Goal: Task Accomplishment & Management: Manage account settings

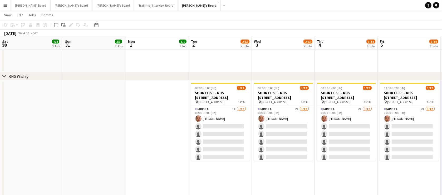
scroll to position [0, 154]
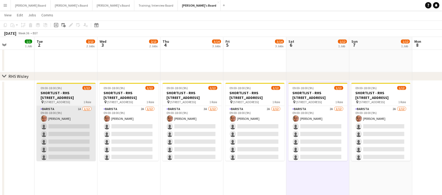
click at [81, 140] on app-card-role "Barista 1A 1/12 09:00-18:00 (9h) Alex Kemp single-neutral-actions single-neutra…" at bounding box center [66, 157] width 59 height 102
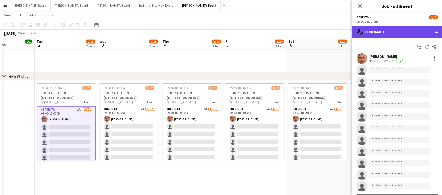
click at [410, 34] on div "single-neutral-actions-check-2 Confirmed" at bounding box center [396, 32] width 89 height 13
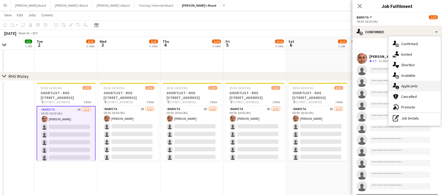
click at [414, 85] on div "single-neutral-actions-information Applicants" at bounding box center [414, 86] width 52 height 11
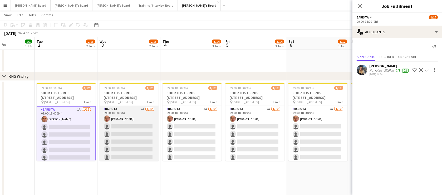
click at [133, 127] on app-card-role "Barista 2A 1/12 09:00-18:00 (9h) Alex Kemp single-neutral-actions single-neutra…" at bounding box center [128, 157] width 59 height 102
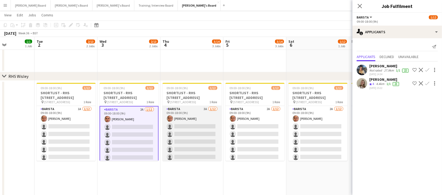
drag, startPoint x: 184, startPoint y: 134, endPoint x: 202, endPoint y: 136, distance: 18.0
click at [185, 134] on app-card-role "Barista 3A 1/12 09:00-18:00 (9h) Alex Kemp single-neutral-actions single-neutra…" at bounding box center [191, 157] width 59 height 102
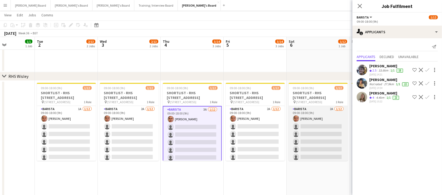
click at [321, 143] on app-card-role "Barista 2A 1/12 09:00-18:00 (9h) Alex Kemp single-neutral-actions single-neutra…" at bounding box center [317, 157] width 59 height 102
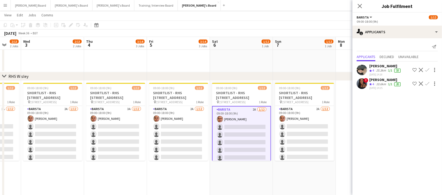
drag, startPoint x: 338, startPoint y: 172, endPoint x: 252, endPoint y: 164, distance: 85.7
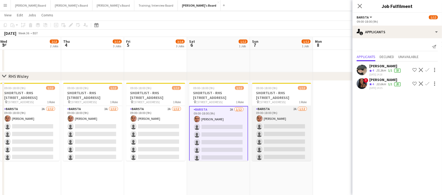
click at [302, 129] on app-card-role "Barista 2A 1/12 09:00-18:00 (9h) Alex Kemp single-neutral-actions single-neutra…" at bounding box center [281, 157] width 59 height 102
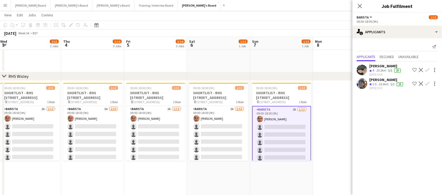
click at [375, 83] on span "2.5" at bounding box center [374, 84] width 4 height 4
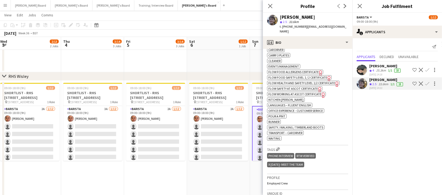
scroll to position [191, 0]
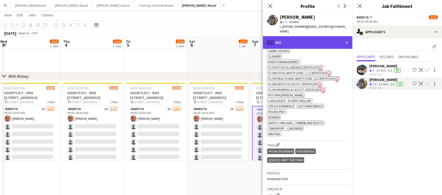
click at [307, 39] on div "profile Bio" at bounding box center [307, 42] width 89 height 13
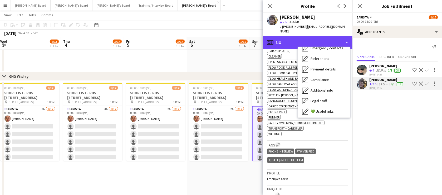
scroll to position [81, 0]
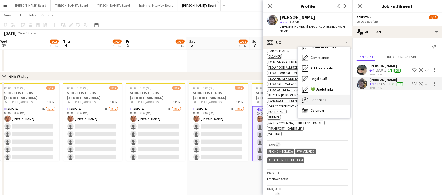
click at [326, 96] on div "Feedback Feedback" at bounding box center [324, 99] width 52 height 11
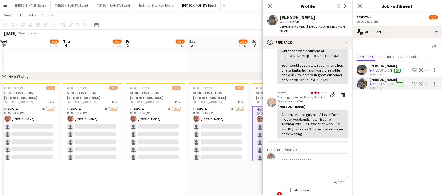
scroll to position [64, 0]
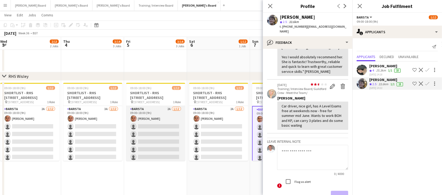
click at [172, 139] on app-card-role "Barista 2A 1/12 09:00-18:00 (9h) Alex Kemp single-neutral-actions single-neutra…" at bounding box center [155, 157] width 59 height 102
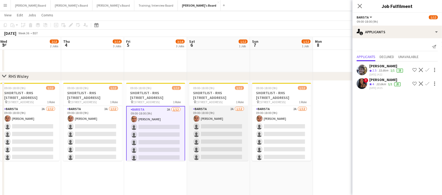
click at [198, 142] on app-card-role "Barista 2A 1/12 09:00-18:00 (9h) Alex Kemp single-neutral-actions single-neutra…" at bounding box center [218, 157] width 59 height 102
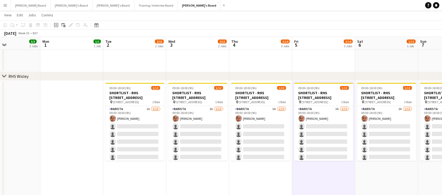
drag, startPoint x: 129, startPoint y: 178, endPoint x: 317, endPoint y: 165, distance: 188.7
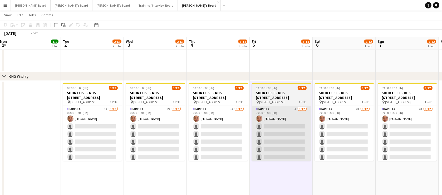
drag, startPoint x: 342, startPoint y: 134, endPoint x: 257, endPoint y: 135, distance: 84.8
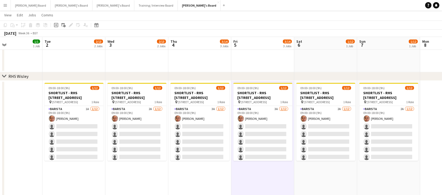
click at [162, 11] on app-page-menu "View Day view expanded Day view collapsed Month view Date picker Jump to today …" at bounding box center [221, 16] width 442 height 10
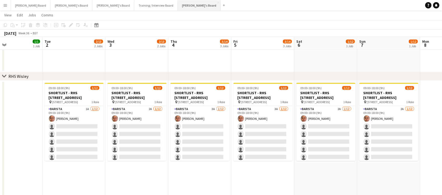
click at [178, 8] on button "[PERSON_NAME]'s Board Close" at bounding box center [199, 5] width 43 height 10
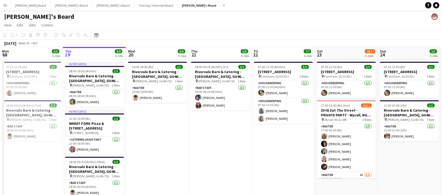
scroll to position [0, 155]
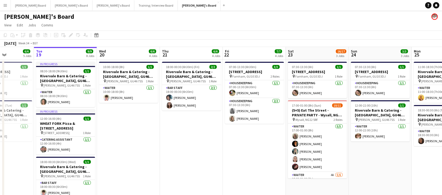
drag, startPoint x: 405, startPoint y: 167, endPoint x: 376, endPoint y: 172, distance: 29.3
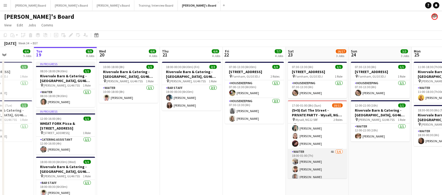
scroll to position [32, 0]
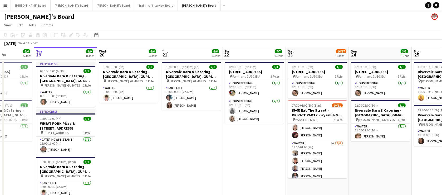
drag, startPoint x: 382, startPoint y: 172, endPoint x: 357, endPoint y: 172, distance: 25.0
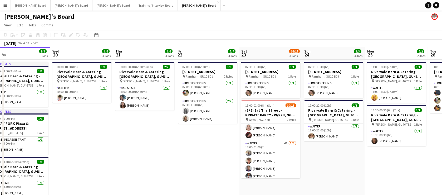
drag, startPoint x: 309, startPoint y: 115, endPoint x: 286, endPoint y: 115, distance: 23.2
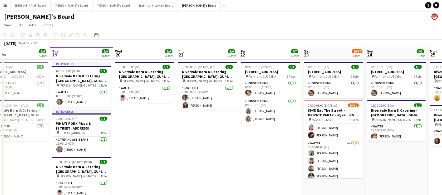
scroll to position [0, 134]
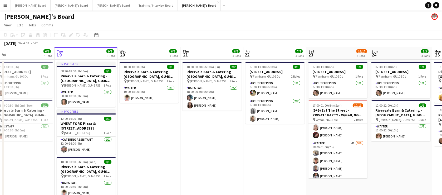
drag, startPoint x: 76, startPoint y: 143, endPoint x: 144, endPoint y: 140, distance: 67.4
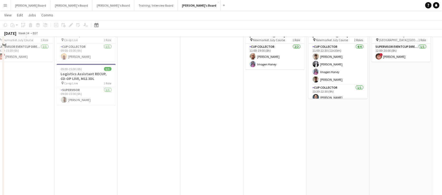
scroll to position [479, 0]
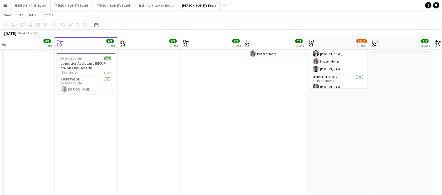
drag, startPoint x: 311, startPoint y: 147, endPoint x: 267, endPoint y: 153, distance: 44.6
click at [267, 153] on app-calendar-viewport "Sat 16 27/27 13 Jobs Sun 17 12/12 4 Jobs Mon 18 6/6 5 Jobs Tue 19 9/9 8 Jobs We…" at bounding box center [221, 115] width 442 height 1147
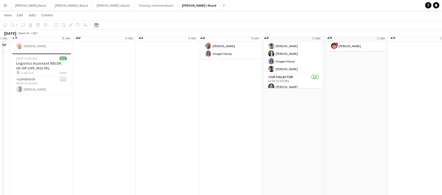
scroll to position [415, 0]
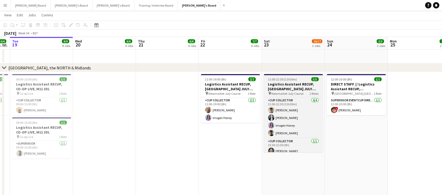
click at [291, 82] on h3 "Logistics Assistant RECUP, [GEOGRAPHIC_DATA] JULY COURSE, CB8 0XE" at bounding box center [293, 86] width 59 height 9
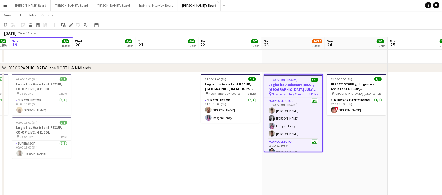
click at [7, 25] on div "Copy" at bounding box center [5, 25] width 6 height 6
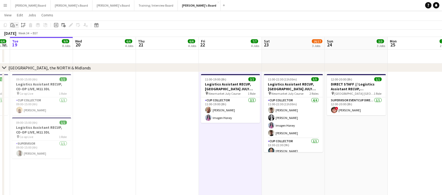
click at [11, 26] on icon "Paste" at bounding box center [13, 25] width 4 height 4
click at [20, 42] on link "Paste with crew Ctrl+Shift+V" at bounding box center [38, 44] width 49 height 5
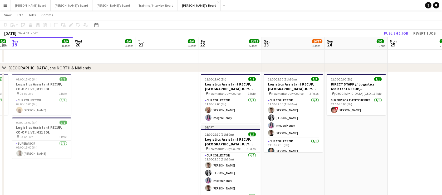
click at [415, 29] on app-toolbar "Copy Paste Paste Ctrl+V Paste with crew Ctrl+Shift+V Paste linked Job Delete Gr…" at bounding box center [221, 25] width 442 height 9
click at [416, 31] on button "Revert 1 job" at bounding box center [424, 33] width 27 height 7
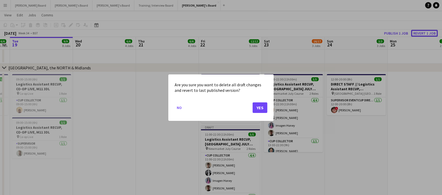
scroll to position [0, 0]
click at [256, 108] on button "Yes" at bounding box center [259, 107] width 15 height 11
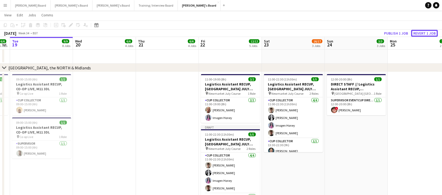
scroll to position [415, 0]
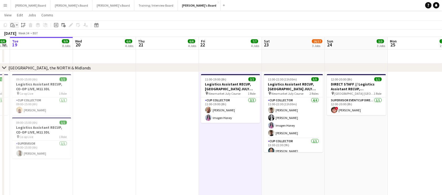
click at [13, 27] on icon at bounding box center [13, 26] width 2 height 2
drag, startPoint x: 19, startPoint y: 34, endPoint x: 25, endPoint y: 37, distance: 5.9
click at [19, 35] on link "Paste Ctrl+V" at bounding box center [38, 35] width 49 height 5
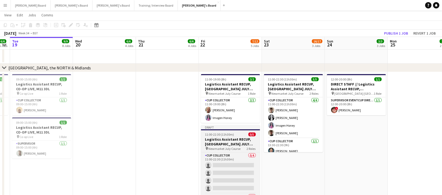
click at [234, 134] on div "11:00-22:30 (11h30m) 0/5" at bounding box center [230, 134] width 59 height 4
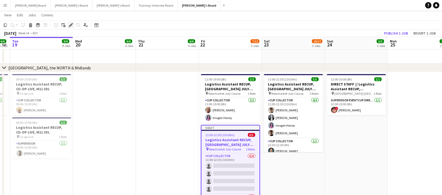
click at [72, 23] on icon at bounding box center [72, 23] width 1 height 1
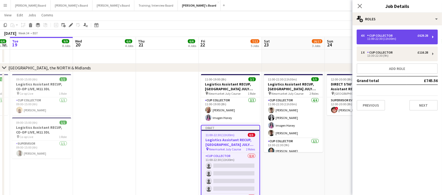
click at [390, 35] on div "CUP COLLECTOR" at bounding box center [381, 36] width 28 height 4
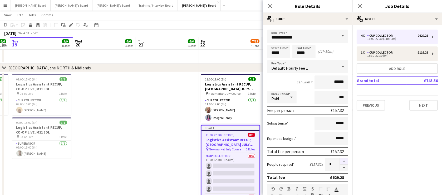
click at [340, 163] on button "button" at bounding box center [344, 160] width 8 height 7
click at [341, 167] on button "button" at bounding box center [344, 167] width 8 height 7
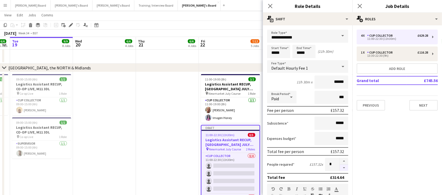
type input "*"
click at [341, 167] on div at bounding box center [343, 163] width 9 height 13
click at [302, 55] on input "*****" at bounding box center [303, 51] width 23 height 13
click at [300, 61] on div at bounding box center [298, 60] width 11 height 5
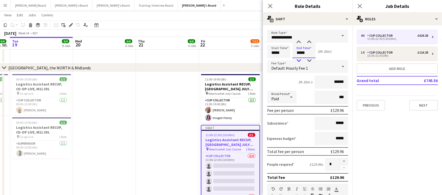
click at [300, 61] on div at bounding box center [298, 60] width 11 height 5
click at [308, 60] on div at bounding box center [309, 60] width 11 height 5
type input "*****"
click at [308, 60] on div at bounding box center [309, 60] width 11 height 5
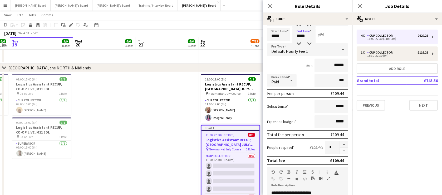
scroll to position [32, 0]
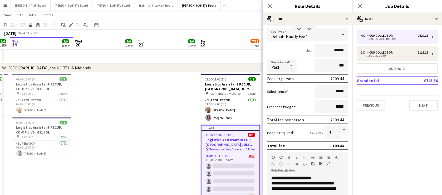
click at [292, 66] on icon at bounding box center [291, 65] width 6 height 11
click at [282, 90] on mat-option "Unpaid" at bounding box center [281, 92] width 29 height 13
click at [329, 66] on input "***" at bounding box center [331, 65] width 34 height 13
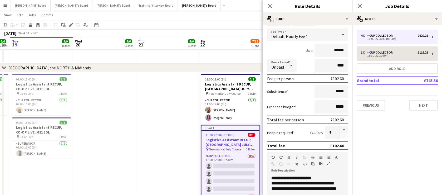
type input "****"
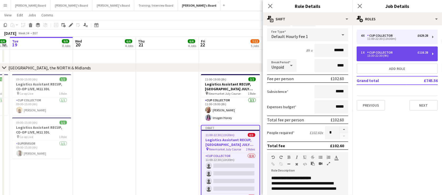
click at [390, 52] on div "CUP COLLECTOR" at bounding box center [381, 53] width 28 height 4
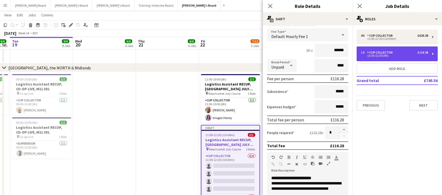
type input "*****"
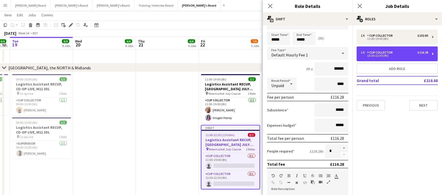
scroll to position [0, 0]
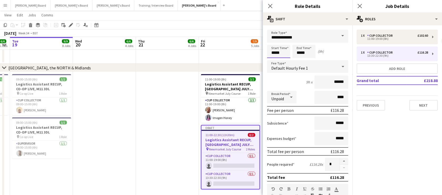
click at [271, 53] on input "*****" at bounding box center [278, 51] width 23 height 13
type input "*****"
click at [291, 53] on div "Start Time ***** End Time ***** (11h 30m)" at bounding box center [307, 51] width 81 height 13
click at [295, 52] on input "*****" at bounding box center [303, 51] width 23 height 13
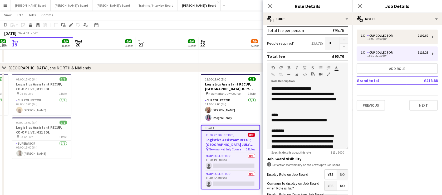
scroll to position [127, 0]
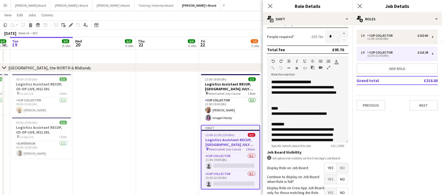
type input "*****"
drag, startPoint x: 125, startPoint y: 112, endPoint x: 130, endPoint y: 113, distance: 4.5
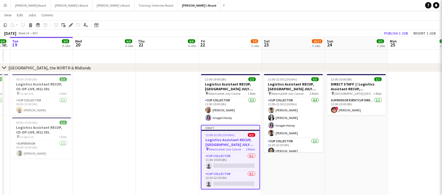
scroll to position [0, 178]
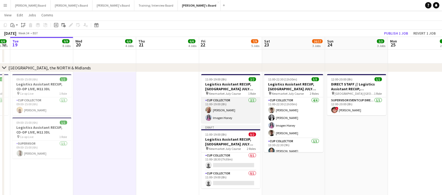
click at [233, 102] on app-card-role "CUP COLLECTOR 2/2 11:00-19:00 (8h) Robert Smith Imogen Honey" at bounding box center [230, 110] width 59 height 26
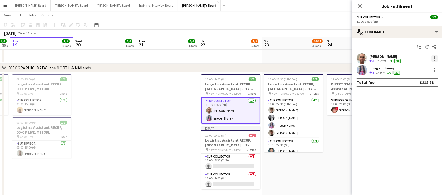
click at [434, 58] on div at bounding box center [434, 58] width 1 height 1
click at [408, 83] on span "Switch crew" at bounding box center [412, 80] width 22 height 4
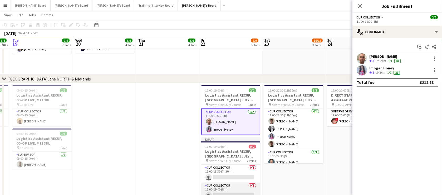
click at [230, 186] on app-card-role "CUP COLLECTOR 0/1 11:00-19:00 (8h) single-neutral-actions" at bounding box center [230, 191] width 59 height 18
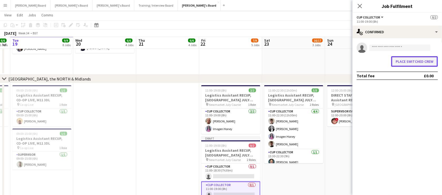
click at [405, 61] on button "Place switched crew" at bounding box center [414, 61] width 47 height 11
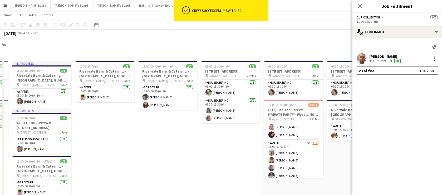
scroll to position [415, 0]
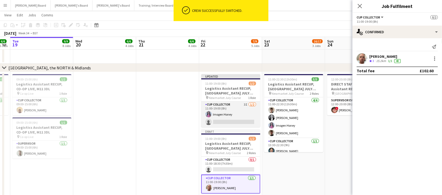
click at [222, 113] on app-card-role "CUP COLLECTOR 3I 1/2 11:00-19:00 (8h) Imogen Honey single-neutral-actions" at bounding box center [230, 114] width 59 height 26
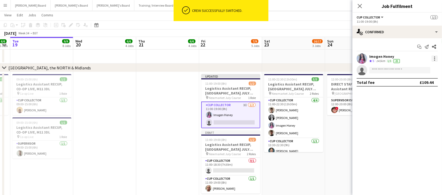
click at [436, 58] on div at bounding box center [434, 58] width 6 height 6
drag, startPoint x: 417, startPoint y: 78, endPoint x: 396, endPoint y: 88, distance: 23.7
click at [417, 78] on button "Switch crew" at bounding box center [417, 80] width 41 height 13
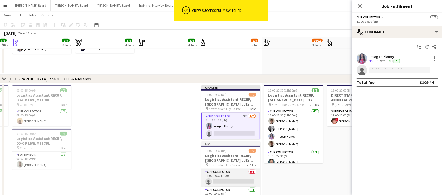
click at [238, 179] on app-card-role "CUP COLLECTOR 0/1 11:00-18:30 (7h30m) single-neutral-actions" at bounding box center [230, 177] width 59 height 18
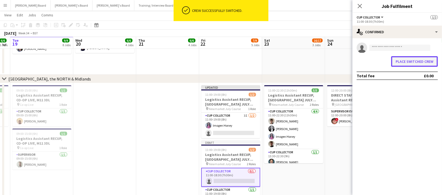
click at [413, 61] on button "Place switched crew" at bounding box center [414, 61] width 47 height 11
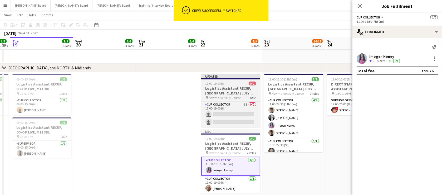
click at [225, 88] on h3 "Logistics Assistant RECUP, [GEOGRAPHIC_DATA] JULY COURSE, CB8 0XE" at bounding box center [230, 90] width 59 height 9
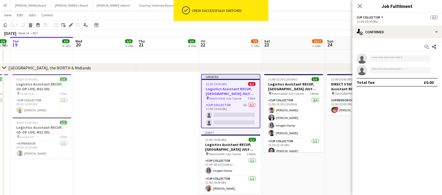
click at [29, 26] on icon at bounding box center [30, 25] width 3 height 3
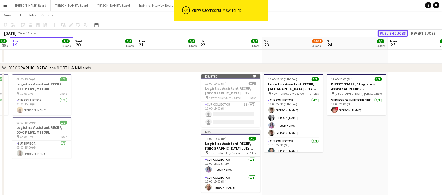
click at [387, 32] on button "Publish 2 jobs" at bounding box center [392, 33] width 30 height 7
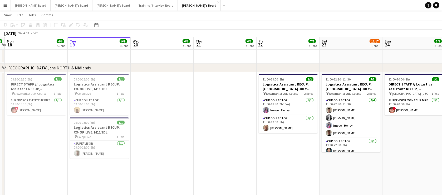
drag, startPoint x: 110, startPoint y: 127, endPoint x: 185, endPoint y: 128, distance: 75.3
click at [184, 128] on app-calendar-viewport "Sat 16 27/27 13 Jobs Sun 17 12/12 4 Jobs Mon 18 6/6 5 Jobs Tue 19 9/9 8 Jobs We…" at bounding box center [221, 179] width 442 height 1147
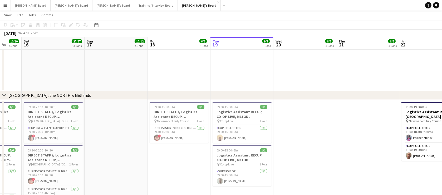
scroll to position [0, 141]
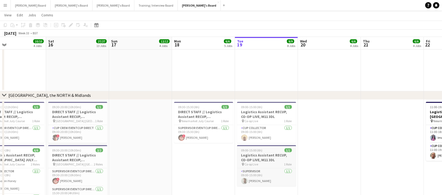
drag, startPoint x: 263, startPoint y: 137, endPoint x: 267, endPoint y: 145, distance: 8.5
click at [311, 142] on app-calendar-viewport "Wed 13 4/4 4 Jobs Thu 14 4/4 4 Jobs Fri 15 10/10 4 Jobs Sat 16 27/27 13 Jobs Su…" at bounding box center [221, 193] width 442 height 1174
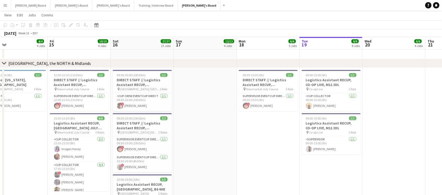
scroll to position [0, 151]
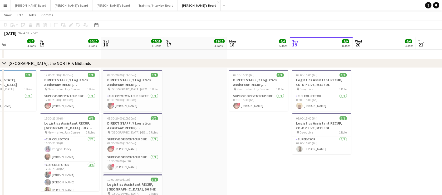
drag, startPoint x: 187, startPoint y: 150, endPoint x: 192, endPoint y: 150, distance: 4.5
click at [192, 150] on app-calendar-viewport "Tue 12 2/2 2 Jobs Wed 13 4/4 4 Jobs Thu 14 4/4 4 Jobs Fri 15 10/10 4 Jobs Sat 1…" at bounding box center [221, 161] width 442 height 1174
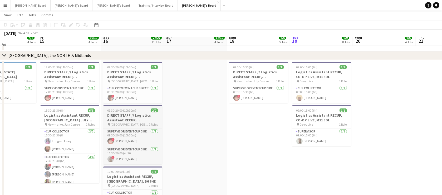
scroll to position [446, 0]
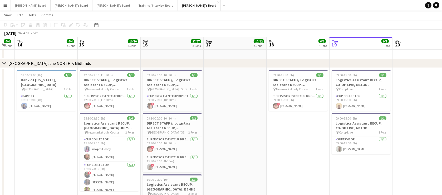
drag, startPoint x: 228, startPoint y: 157, endPoint x: 288, endPoint y: 151, distance: 60.3
click at [288, 151] on app-calendar-viewport "Tue 12 2/2 2 Jobs Wed 13 4/4 4 Jobs Thu 14 4/4 4 Jobs Fri 15 10/10 4 Jobs Sat 1…" at bounding box center [221, 161] width 442 height 1174
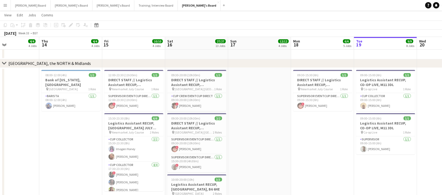
drag, startPoint x: 73, startPoint y: 152, endPoint x: 77, endPoint y: 154, distance: 4.7
click at [77, 154] on app-calendar-viewport "Mon 11 6/6 5 Jobs Tue 12 2/2 2 Jobs Wed 13 4/4 4 Jobs Thu 14 4/4 4 Jobs Fri 15 …" at bounding box center [221, 161] width 442 height 1174
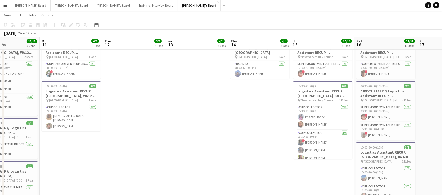
scroll to position [0, 126]
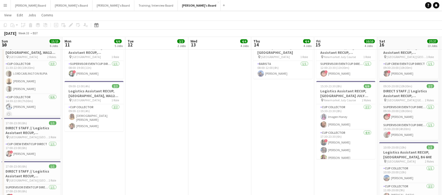
drag, startPoint x: 70, startPoint y: 150, endPoint x: 191, endPoint y: 150, distance: 121.1
click at [282, 151] on app-calendar-viewport "Fri 8 Sat 9 18/18 6 Jobs Sun 10 15/15 6 Jobs Mon 11 6/6 5 Jobs Tue 12 2/2 2 Job…" at bounding box center [221, 129] width 442 height 1174
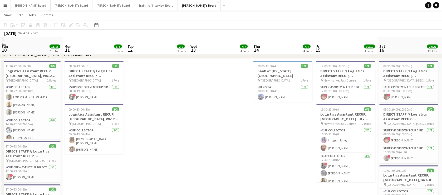
scroll to position [1068, 0]
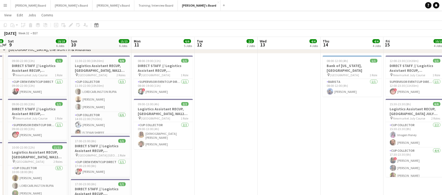
drag, startPoint x: 154, startPoint y: 159, endPoint x: 223, endPoint y: 162, distance: 69.3
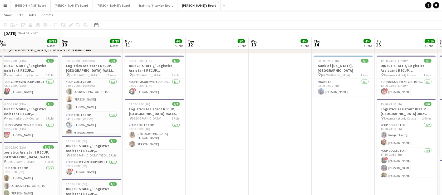
drag, startPoint x: 177, startPoint y: 157, endPoint x: 219, endPoint y: 153, distance: 41.8
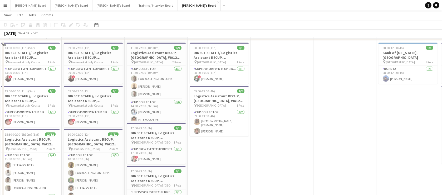
scroll to position [1100, 0]
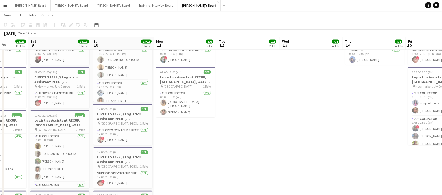
drag, startPoint x: 239, startPoint y: 159, endPoint x: 258, endPoint y: 158, distance: 18.7
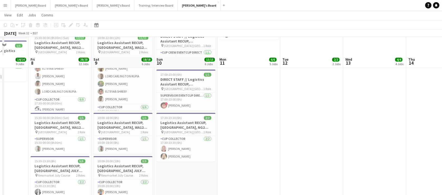
scroll to position [1196, 0]
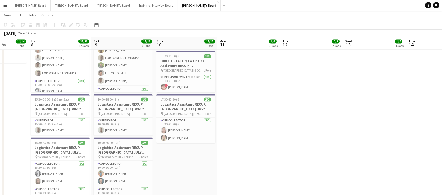
drag, startPoint x: 183, startPoint y: 124, endPoint x: 238, endPoint y: 123, distance: 55.0
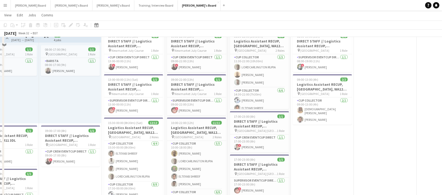
scroll to position [1068, 0]
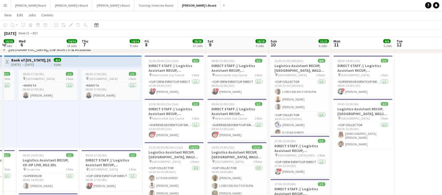
drag, startPoint x: 85, startPoint y: 146, endPoint x: 190, endPoint y: 144, distance: 105.0
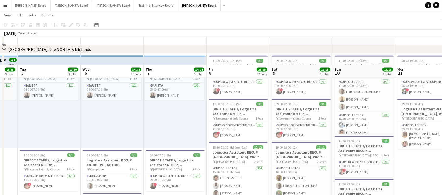
scroll to position [1132, 0]
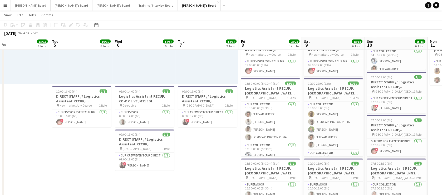
drag, startPoint x: 144, startPoint y: 156, endPoint x: 236, endPoint y: 153, distance: 92.4
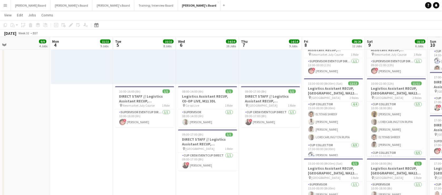
scroll to position [0, 140]
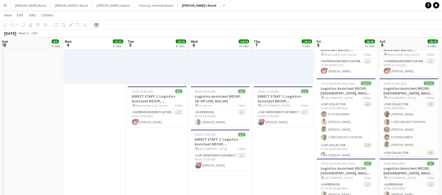
drag, startPoint x: 33, startPoint y: 122, endPoint x: 255, endPoint y: 132, distance: 222.1
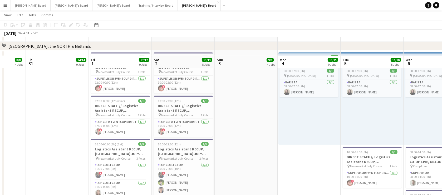
scroll to position [1068, 0]
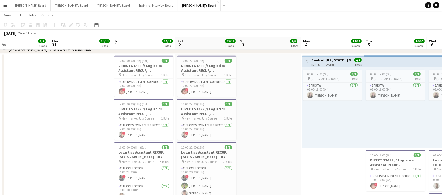
drag, startPoint x: 94, startPoint y: 132, endPoint x: 230, endPoint y: 132, distance: 135.3
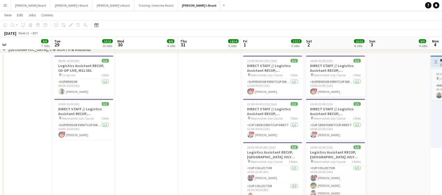
drag, startPoint x: 166, startPoint y: 138, endPoint x: 183, endPoint y: 137, distance: 17.9
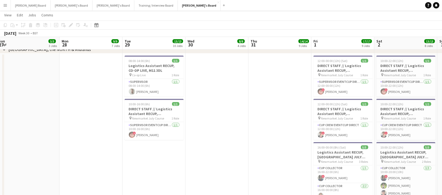
drag, startPoint x: 145, startPoint y: 136, endPoint x: 273, endPoint y: 141, distance: 128.6
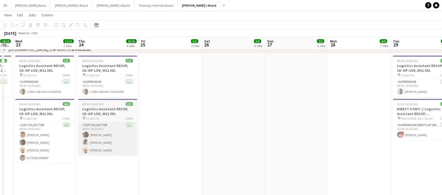
scroll to position [0, 138]
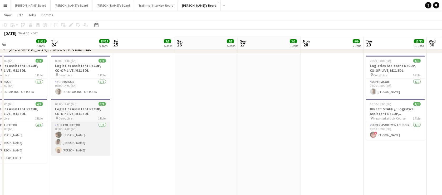
drag, startPoint x: 161, startPoint y: 129, endPoint x: 225, endPoint y: 134, distance: 64.1
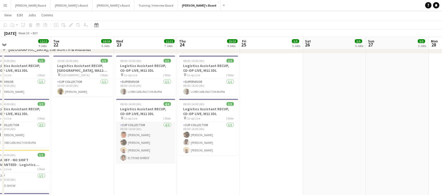
drag, startPoint x: 197, startPoint y: 152, endPoint x: 216, endPoint y: 146, distance: 19.8
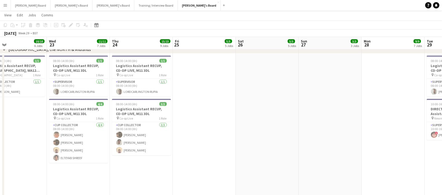
drag, startPoint x: 318, startPoint y: 150, endPoint x: 185, endPoint y: 151, distance: 134.0
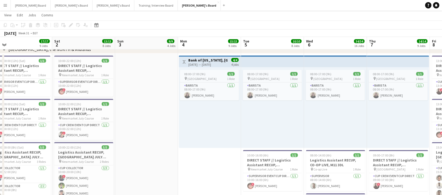
drag, startPoint x: 232, startPoint y: 123, endPoint x: 104, endPoint y: 119, distance: 128.8
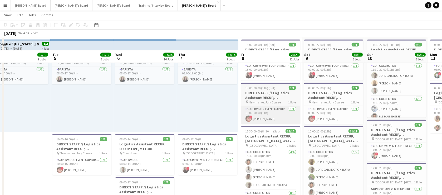
scroll to position [1068, 0]
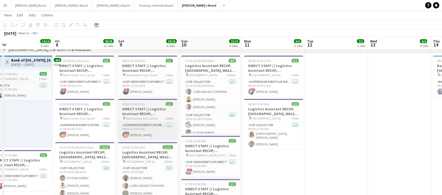
drag, startPoint x: 175, startPoint y: 135, endPoint x: 129, endPoint y: 126, distance: 46.2
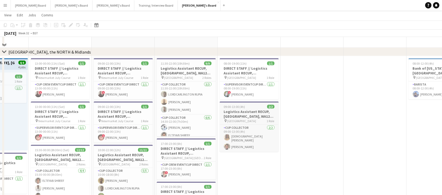
scroll to position [1037, 0]
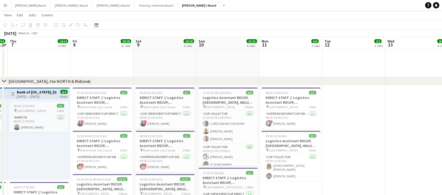
drag, startPoint x: 104, startPoint y: 126, endPoint x: 137, endPoint y: 126, distance: 32.9
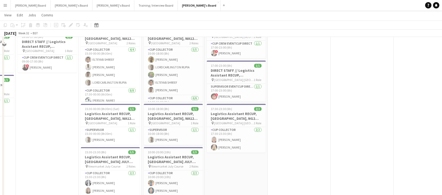
scroll to position [1196, 0]
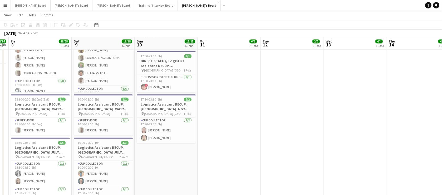
drag, startPoint x: 317, startPoint y: 134, endPoint x: 273, endPoint y: 136, distance: 44.0
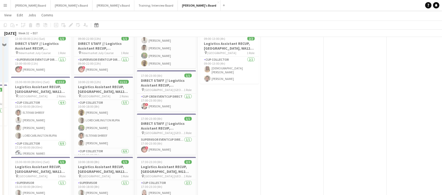
scroll to position [1100, 0]
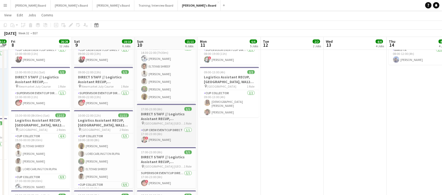
click at [171, 115] on h3 "DIRECT STAFF // Logistics Assistant RECUP, TRENT BRIDGE CRICKET GROUND, NG2 6AG" at bounding box center [166, 115] width 59 height 9
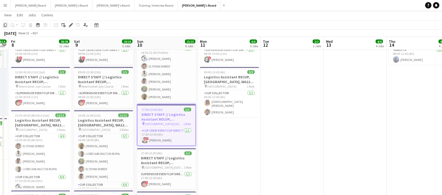
click at [4, 24] on icon at bounding box center [5, 25] width 3 height 4
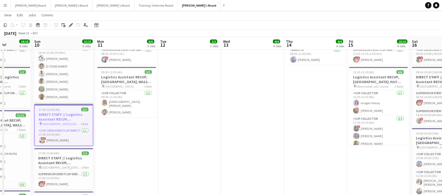
scroll to position [0, 225]
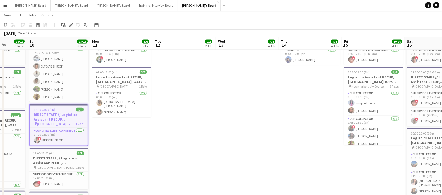
drag, startPoint x: 410, startPoint y: 113, endPoint x: 302, endPoint y: 120, distance: 107.9
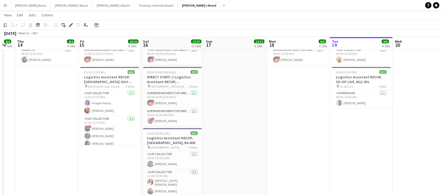
drag, startPoint x: 386, startPoint y: 101, endPoint x: 157, endPoint y: 110, distance: 229.2
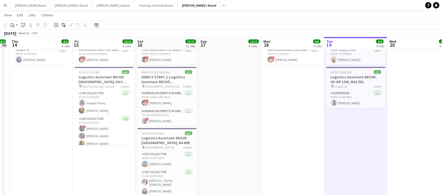
drag, startPoint x: 16, startPoint y: 25, endPoint x: 14, endPoint y: 28, distance: 3.8
click at [15, 25] on app-action-btn "Paste" at bounding box center [13, 25] width 9 height 6
click at [15, 34] on link "Paste Ctrl+V" at bounding box center [38, 35] width 49 height 5
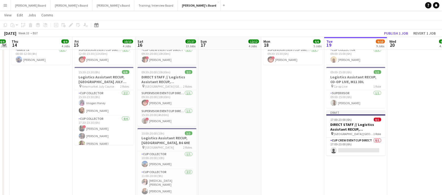
scroll to position [0, 148]
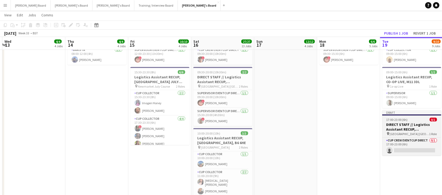
drag, startPoint x: 305, startPoint y: 151, endPoint x: 186, endPoint y: 128, distance: 121.8
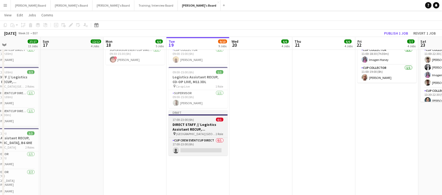
click at [207, 126] on h3 "DIRECT STAFF // Logistics Assistant RECUP, TRENT BRIDGE CRICKET GROUND, NG2 6AG" at bounding box center [197, 126] width 59 height 9
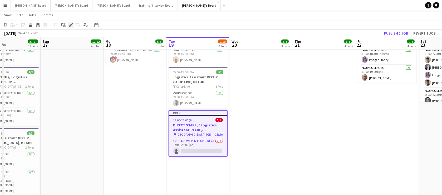
click at [70, 24] on icon at bounding box center [70, 25] width 3 height 3
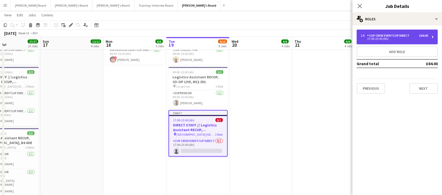
click at [383, 38] on div "17:00-23:00 (6h)" at bounding box center [394, 38] width 67 height 3
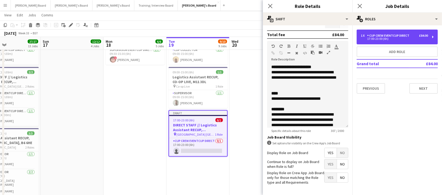
scroll to position [160, 0]
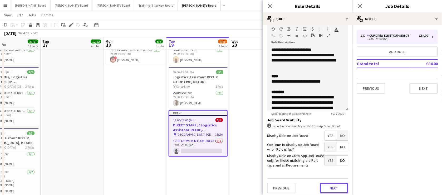
click at [337, 192] on button "Next" at bounding box center [334, 187] width 28 height 11
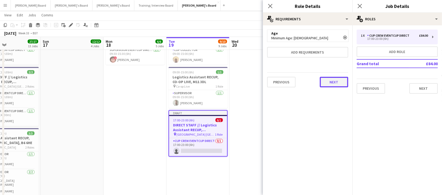
click at [329, 82] on button "Next" at bounding box center [334, 82] width 28 height 11
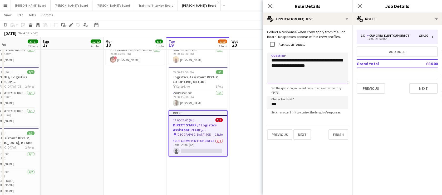
drag, startPoint x: 331, startPoint y: 68, endPoint x: 268, endPoint y: 58, distance: 63.3
click at [268, 58] on textarea "**********" at bounding box center [307, 68] width 81 height 32
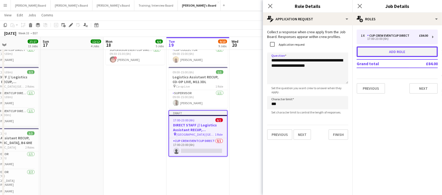
click at [391, 49] on button "Add role" at bounding box center [396, 51] width 81 height 11
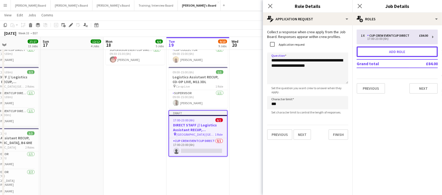
type input "**********"
type input "*****"
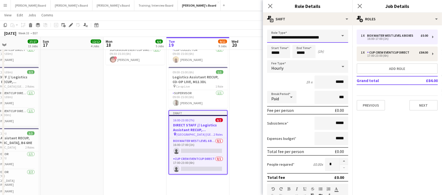
click at [285, 32] on input "**********" at bounding box center [307, 35] width 81 height 13
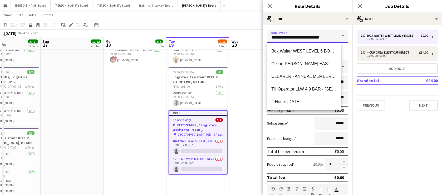
click at [285, 33] on input "**********" at bounding box center [307, 35] width 81 height 13
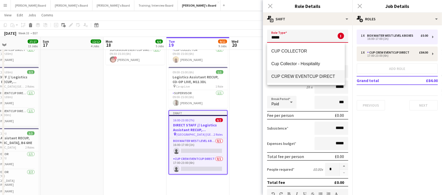
click at [300, 78] on span "CUP CREW EVENTCUP DIRECT" at bounding box center [305, 76] width 69 height 5
type input "**********"
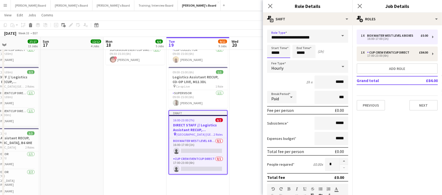
click at [268, 50] on input "*****" at bounding box center [278, 51] width 23 height 13
type input "*****"
click at [269, 39] on div at bounding box center [273, 41] width 11 height 5
click at [303, 55] on input "*****" at bounding box center [303, 51] width 23 height 13
click at [298, 43] on div at bounding box center [298, 41] width 11 height 5
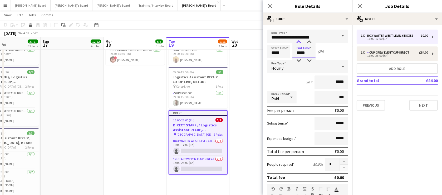
click at [298, 42] on div at bounding box center [298, 41] width 11 height 5
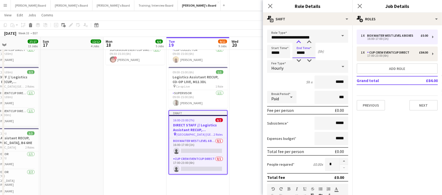
type input "*****"
click at [298, 42] on div at bounding box center [298, 41] width 11 height 5
click at [281, 95] on div "Paid" at bounding box center [276, 97] width 19 height 13
click at [281, 124] on span "Unpaid" at bounding box center [281, 124] width 21 height 5
click at [321, 103] on input "***" at bounding box center [331, 97] width 34 height 13
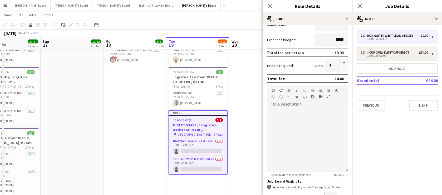
scroll to position [134, 0]
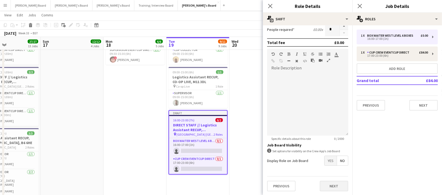
type input "****"
click at [327, 184] on button "Next" at bounding box center [334, 185] width 28 height 11
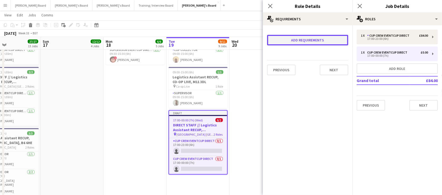
click at [295, 42] on button "Add requirements" at bounding box center [307, 40] width 81 height 11
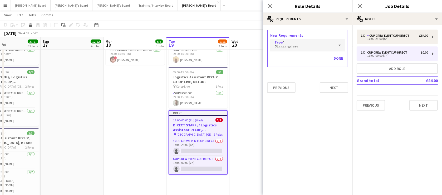
click at [284, 46] on span "Please select" at bounding box center [286, 46] width 24 height 5
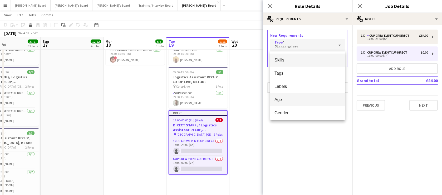
click at [280, 97] on span "Age" at bounding box center [307, 99] width 66 height 5
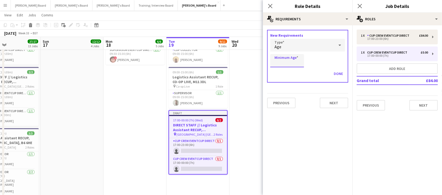
click at [282, 66] on input "Minimum Age" at bounding box center [287, 60] width 34 height 13
type input "**"
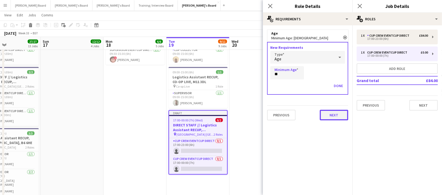
click at [331, 112] on button "Next" at bounding box center [334, 114] width 28 height 11
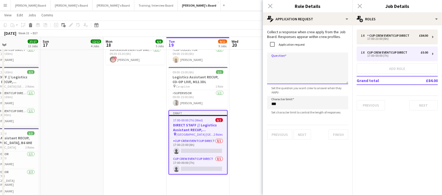
drag, startPoint x: 284, startPoint y: 62, endPoint x: 287, endPoint y: 65, distance: 3.9
click at [284, 62] on textarea "Question" at bounding box center [307, 68] width 81 height 32
paste textarea "**********"
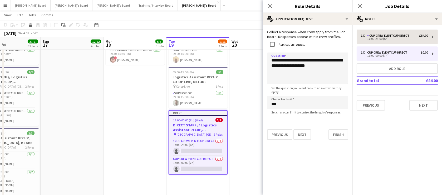
type textarea "**********"
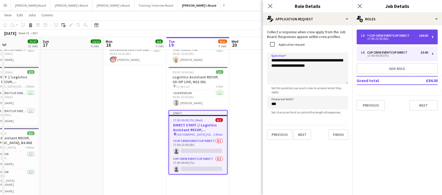
click at [387, 31] on div "1 x CUP CREW EVENTCUP DIRECT £84.00 17:00-23:00 (6h)" at bounding box center [396, 36] width 81 height 15
type input "*****"
type input "******"
type input "***"
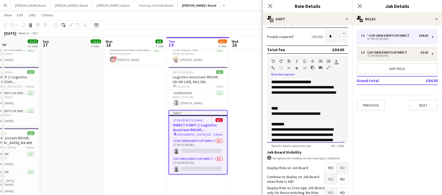
scroll to position [14, 0]
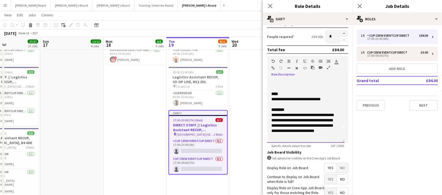
drag, startPoint x: 270, startPoint y: 80, endPoint x: 285, endPoint y: 126, distance: 47.8
click at [329, 133] on div "**********" at bounding box center [305, 110] width 77 height 63
copy div "**********"
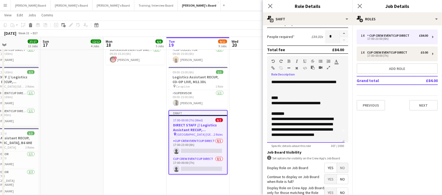
scroll to position [0, 0]
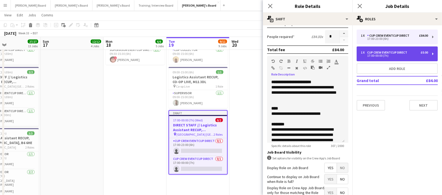
click at [381, 51] on div "CUP CREW EVENTCUP DIRECT" at bounding box center [388, 53] width 42 height 4
type input "*****"
type input "****"
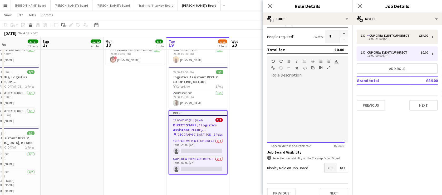
click at [286, 82] on div at bounding box center [305, 110] width 77 height 63
paste div
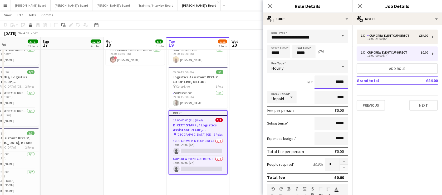
drag, startPoint x: 326, startPoint y: 83, endPoint x: 343, endPoint y: 84, distance: 16.9
click at [343, 84] on input "*****" at bounding box center [331, 81] width 34 height 13
type input "***"
click at [337, 51] on div "Start Time ***** End Time ***** (7h)" at bounding box center [307, 51] width 81 height 13
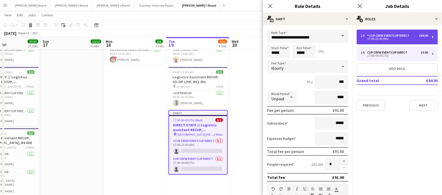
click at [397, 37] on div "CUP CREW EVENTCUP DIRECT" at bounding box center [389, 36] width 44 height 4
type input "*****"
type input "******"
type input "***"
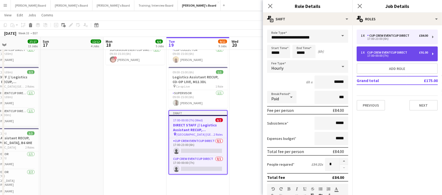
click at [381, 52] on div "CUP CREW EVENTCUP DIRECT" at bounding box center [388, 53] width 42 height 4
type input "*****"
type input "****"
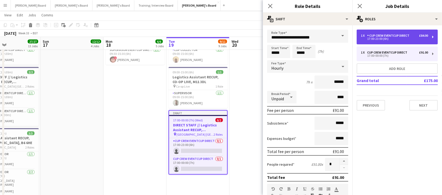
click at [380, 34] on div "CUP CREW EVENTCUP DIRECT" at bounding box center [389, 36] width 44 height 4
type input "*****"
type input "***"
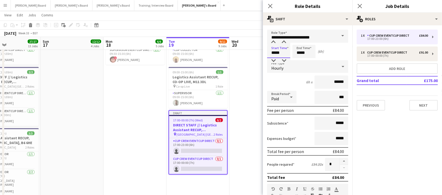
click at [275, 56] on input "*****" at bounding box center [278, 51] width 23 height 13
click at [273, 63] on div at bounding box center [273, 60] width 11 height 5
click at [273, 59] on div at bounding box center [273, 60] width 11 height 5
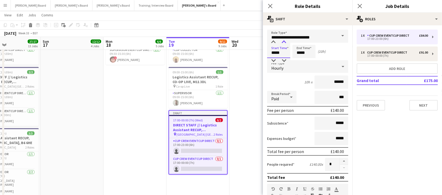
click at [285, 43] on div at bounding box center [283, 41] width 11 height 5
type input "*****"
click at [285, 43] on div at bounding box center [283, 41] width 11 height 5
click at [286, 97] on div at bounding box center [291, 97] width 11 height 11
click at [284, 124] on span "Unpaid" at bounding box center [281, 124] width 21 height 5
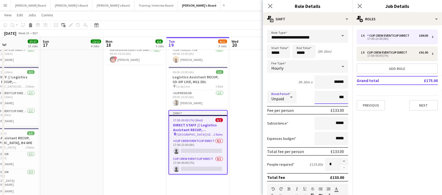
click at [323, 98] on input "***" at bounding box center [331, 97] width 34 height 13
type input "****"
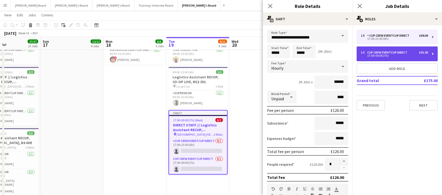
click at [386, 56] on div "17:00-00:00 (7h)" at bounding box center [394, 55] width 67 height 3
type input "*****"
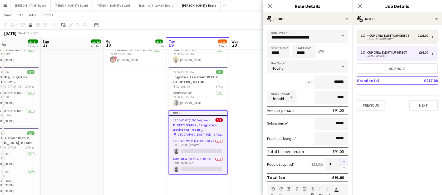
click at [340, 160] on button "button" at bounding box center [344, 160] width 8 height 7
type input "*"
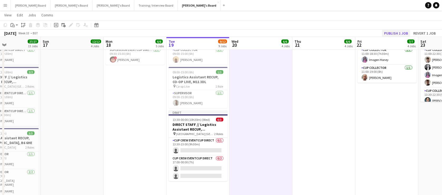
click at [398, 29] on app-toolbar "Copy Paste Paste Ctrl+V Paste with crew Ctrl+Shift+V Paste linked Job Delete Gr…" at bounding box center [221, 25] width 442 height 9
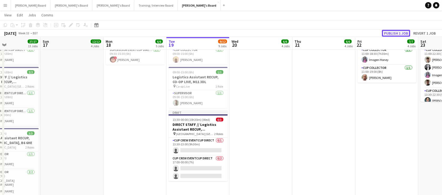
click at [399, 30] on button "Publish 1 job" at bounding box center [396, 33] width 28 height 7
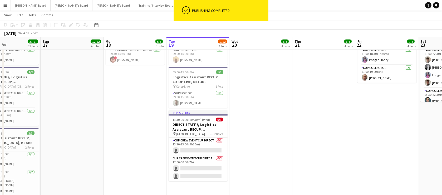
drag, startPoint x: 147, startPoint y: 127, endPoint x: 154, endPoint y: 127, distance: 6.3
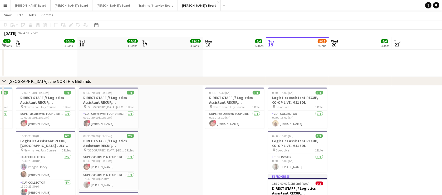
scroll to position [0, 110]
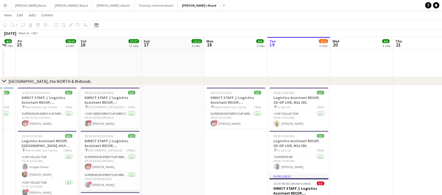
drag, startPoint x: 140, startPoint y: 152, endPoint x: 154, endPoint y: 152, distance: 13.7
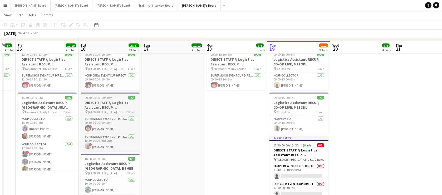
scroll to position [1068, 0]
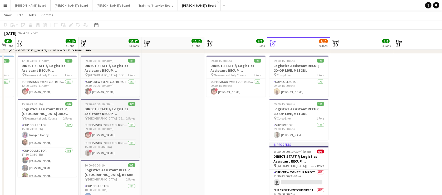
drag, startPoint x: 99, startPoint y: 105, endPoint x: 95, endPoint y: 101, distance: 6.1
click at [99, 105] on span "09:30-20:00 (10h30m)" at bounding box center [99, 104] width 29 height 4
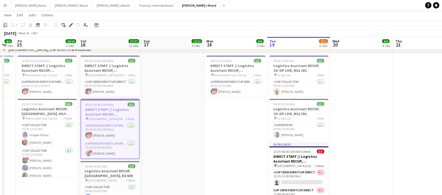
click at [4, 25] on icon at bounding box center [5, 25] width 3 height 4
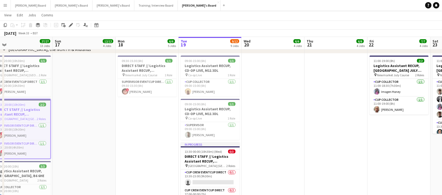
drag, startPoint x: 224, startPoint y: 93, endPoint x: 242, endPoint y: 91, distance: 18.6
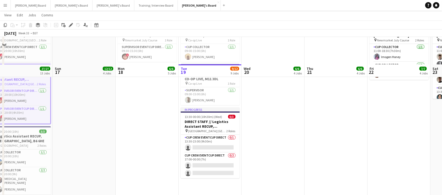
scroll to position [1132, 0]
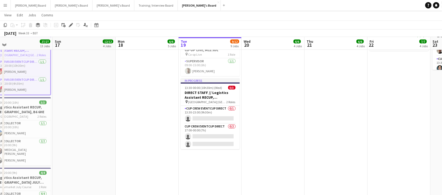
click at [222, 168] on app-date-cell "09:00-15:00 (6h) 1/1 Logistics Assistant RECUP, CO-OP LIVE, M11 3DL pin Co-op L…" at bounding box center [209, 197] width 63 height 415
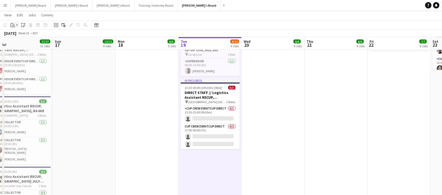
click at [15, 25] on div "Paste" at bounding box center [12, 25] width 6 height 6
click at [31, 46] on link "Paste with crew Ctrl+Shift+V" at bounding box center [38, 44] width 49 height 5
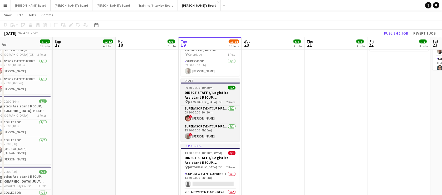
click at [196, 89] on app-job-card "Draft 09:30-20:00 (10h30m) 2/2 DIRECT STAFF // Logistics Assistant RECUP, TRENT…" at bounding box center [210, 109] width 59 height 63
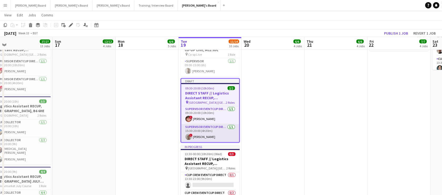
click at [208, 135] on app-card-role "SUPERVISOR EVENTCUP DIRECT 1/1 15:30-20:00 (4h30m) ! Lindsey Gray" at bounding box center [210, 133] width 58 height 18
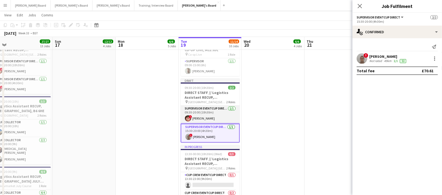
click at [212, 116] on app-card-role "SUPERVISOR EVENTCUP DIRECT 1/1 09:30-20:00 (10h30m) ! Jack Deakin" at bounding box center [210, 115] width 59 height 18
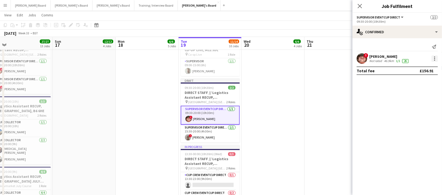
click at [434, 58] on div at bounding box center [434, 58] width 1 height 1
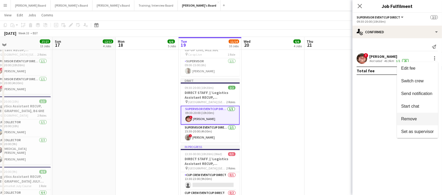
click at [416, 114] on button "Remove" at bounding box center [417, 118] width 41 height 13
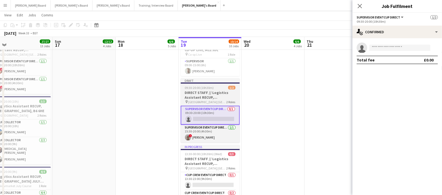
click at [196, 96] on h3 "DIRECT STAFF // Logistics Assistant RECUP, TRENT BRIDGE CRICKET GROUND, NG2 6AG" at bounding box center [210, 94] width 59 height 9
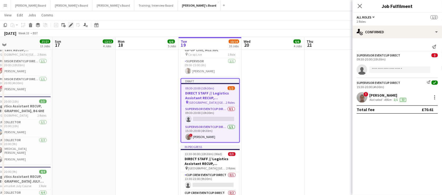
click at [70, 25] on icon at bounding box center [70, 25] width 3 height 3
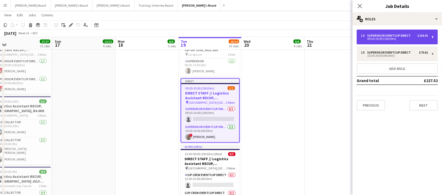
click at [396, 39] on div "09:30-20:00 (10h30m)" at bounding box center [394, 38] width 67 height 3
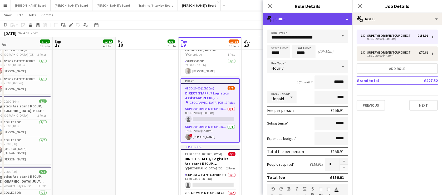
click at [296, 20] on div "multiple-actions-text Shift" at bounding box center [307, 19] width 89 height 13
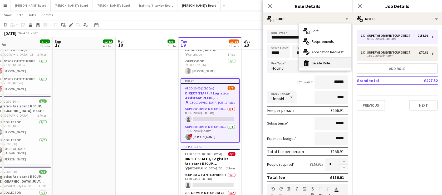
click at [316, 62] on div "bin-2 Delete Role" at bounding box center [325, 63] width 52 height 11
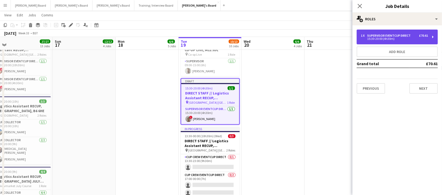
click at [393, 38] on div "15:30-20:00 (4h30m)" at bounding box center [394, 38] width 67 height 3
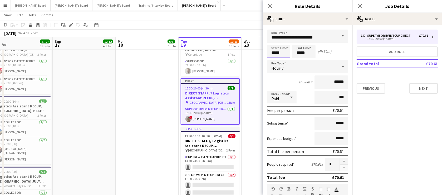
click at [275, 53] on input "*****" at bounding box center [278, 51] width 23 height 13
click at [273, 42] on div at bounding box center [273, 41] width 11 height 5
click at [284, 59] on div at bounding box center [283, 60] width 11 height 5
type input "*****"
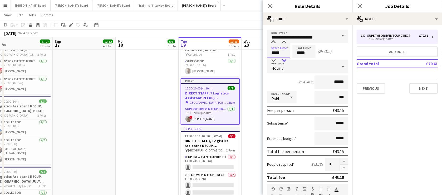
click at [284, 59] on div at bounding box center [283, 60] width 11 height 5
click at [303, 53] on input "*****" at bounding box center [303, 51] width 23 height 13
click at [297, 42] on div at bounding box center [298, 41] width 11 height 5
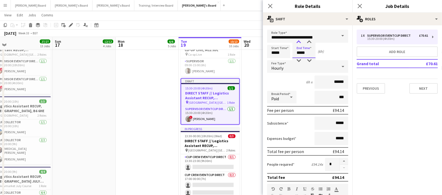
type input "*****"
click at [297, 42] on div at bounding box center [298, 41] width 11 height 5
click at [275, 97] on span "Paid" at bounding box center [275, 98] width 8 height 5
click at [280, 123] on span "Unpaid" at bounding box center [281, 124] width 21 height 5
click at [317, 100] on input "***" at bounding box center [331, 97] width 34 height 13
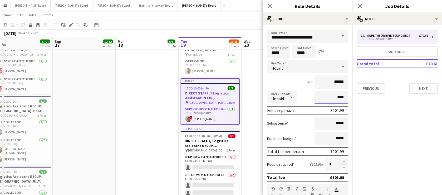
type input "****"
click at [248, 103] on app-date-cell at bounding box center [272, 197] width 63 height 415
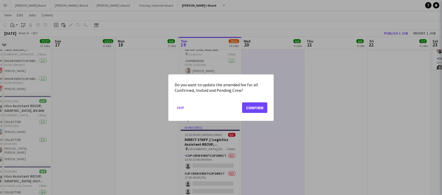
scroll to position [0, 0]
click at [251, 107] on button "Confirm" at bounding box center [254, 107] width 25 height 11
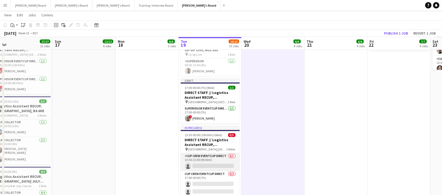
click at [217, 160] on app-card-role "CUP CREW EVENTCUP DIRECT 0/1 13:30-23:00 (9h30m) single-neutral-actions" at bounding box center [210, 162] width 59 height 18
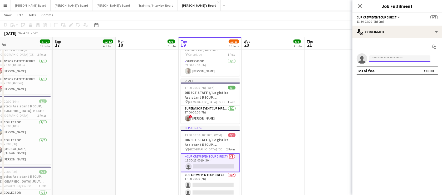
click at [396, 59] on input at bounding box center [399, 58] width 61 height 6
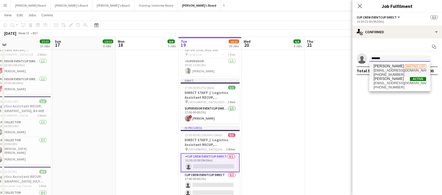
type input "*******"
click at [396, 69] on span "anniesimons398@gmail.com" at bounding box center [399, 70] width 53 height 4
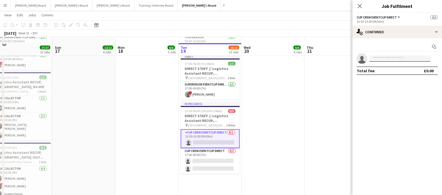
scroll to position [1164, 0]
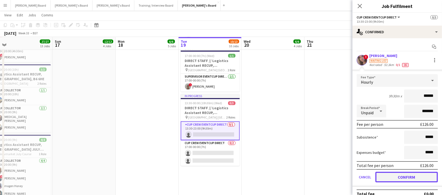
click at [403, 174] on button "Confirm" at bounding box center [406, 176] width 62 height 11
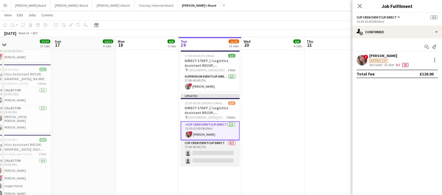
click at [202, 151] on app-card-role "CUP CREW EVENTCUP DIRECT 0/2 17:00-00:00 (7h) single-neutral-actions single-neu…" at bounding box center [210, 153] width 59 height 26
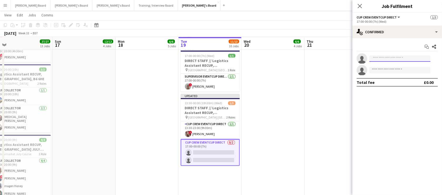
click at [384, 58] on input at bounding box center [399, 58] width 61 height 6
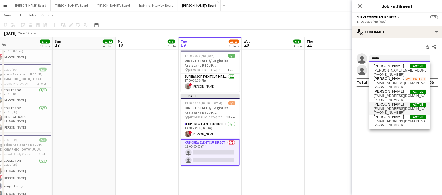
type input "******"
click at [396, 105] on span "Eloise Gray Active" at bounding box center [399, 104] width 53 height 4
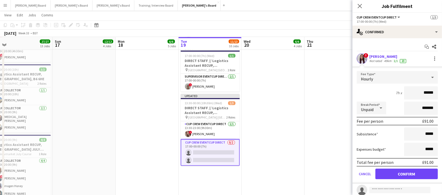
scroll to position [15, 0]
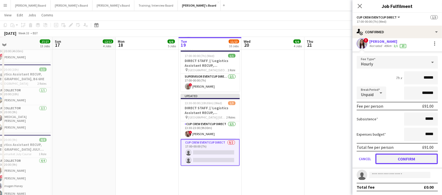
click at [395, 156] on button "Confirm" at bounding box center [406, 158] width 62 height 11
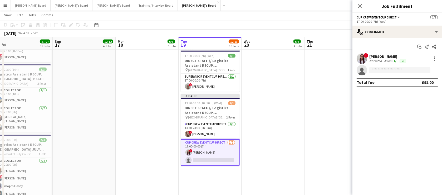
click at [377, 69] on input at bounding box center [399, 70] width 61 height 6
type input "********"
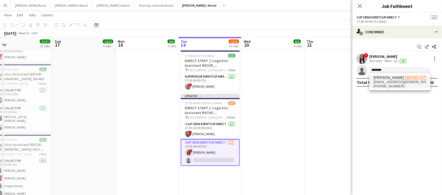
click at [386, 78] on span "Harvey Staples" at bounding box center [388, 77] width 30 height 4
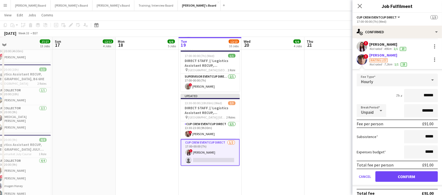
scroll to position [18, 0]
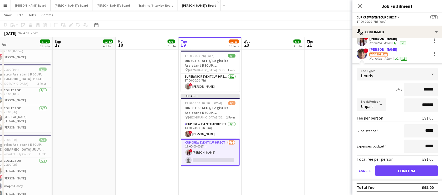
click at [394, 176] on form "Fee Type Hourly 7h x ****** Break Period Unpaid ******* Fee per person £91.00 S…" at bounding box center [396, 124] width 89 height 112
drag, startPoint x: 392, startPoint y: 169, endPoint x: 390, endPoint y: 170, distance: 2.9
click at [392, 170] on button "Confirm" at bounding box center [406, 170] width 62 height 11
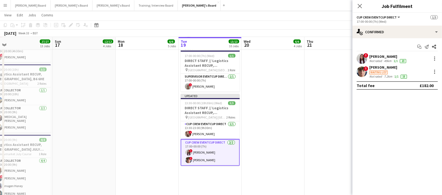
drag, startPoint x: 295, startPoint y: 137, endPoint x: 304, endPoint y: 127, distance: 14.1
click at [295, 137] on app-date-cell at bounding box center [272, 165] width 63 height 415
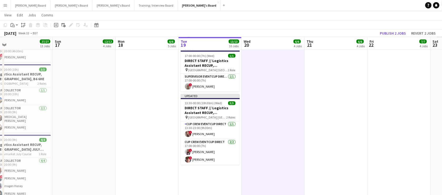
scroll to position [0, 199]
click at [385, 33] on button "Publish 2 jobs" at bounding box center [392, 33] width 30 height 7
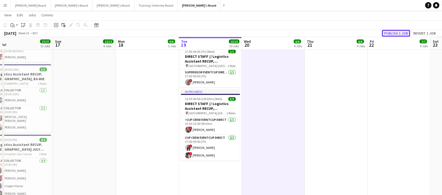
click at [390, 32] on button "Publish 1 job" at bounding box center [396, 33] width 28 height 7
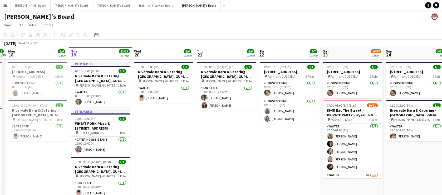
drag, startPoint x: 170, startPoint y: 136, endPoint x: 292, endPoint y: 132, distance: 122.7
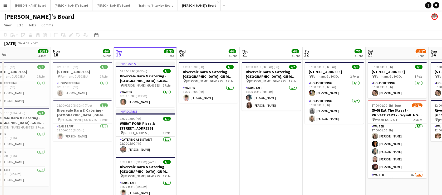
drag, startPoint x: 344, startPoint y: 149, endPoint x: 277, endPoint y: 145, distance: 67.5
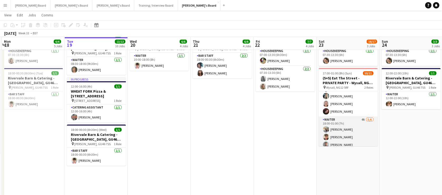
scroll to position [50, 0]
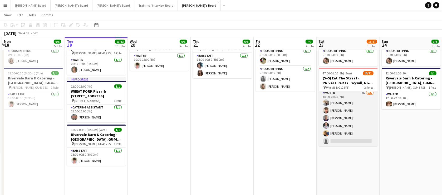
drag, startPoint x: 355, startPoint y: 122, endPoint x: 347, endPoint y: 126, distance: 8.6
click at [355, 121] on app-card-role "Waiter 4A 5/6 18:00-01:00 (7h) Katie Dickson Austin Venables Sid O'Connell Ryan…" at bounding box center [347, 118] width 59 height 56
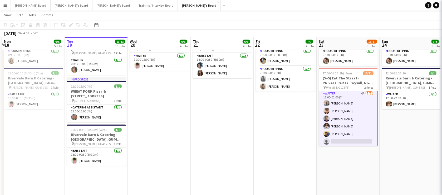
scroll to position [50, 0]
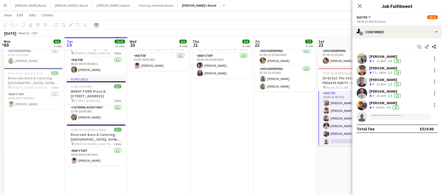
click at [401, 59] on div "20" at bounding box center [397, 61] width 8 height 4
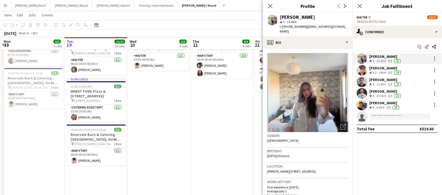
click at [189, 138] on app-date-cell "10:00-18:00 (8h) 1/1 Rivervale Barn & Catering - Yateley, GU46 7SS pin Yateley,…" at bounding box center [158, 128] width 63 height 203
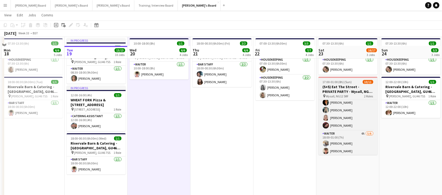
scroll to position [32, 0]
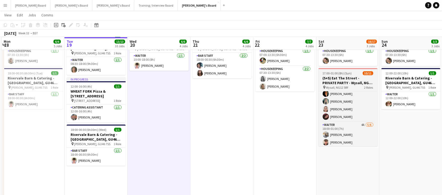
click at [335, 73] on span "17:00-01:00 (8h) (Sun)" at bounding box center [336, 73] width 29 height 4
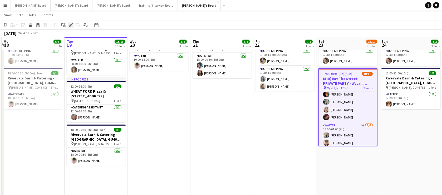
click at [69, 24] on icon "Edit" at bounding box center [71, 25] width 4 height 4
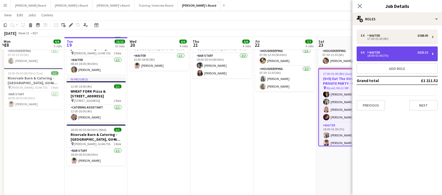
click at [381, 53] on div "Waiter" at bounding box center [374, 53] width 15 height 4
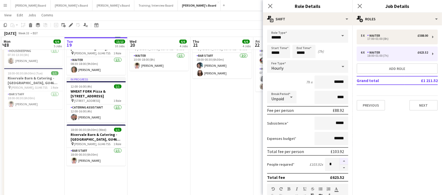
click at [341, 160] on button "button" at bounding box center [344, 160] width 8 height 7
click at [342, 160] on button "button" at bounding box center [344, 160] width 8 height 7
type input "*"
click at [207, 129] on app-date-cell "18:00-00:30 (6h30m) (Fri) 2/2 Rivervale Barn & Catering - [GEOGRAPHIC_DATA], GU…" at bounding box center [221, 128] width 63 height 203
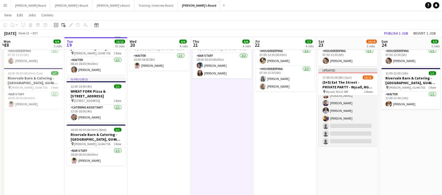
click at [350, 130] on app-card-role "Waiter 4A 5/8 18:00-01:00 (7h) Katie Dickson Austin Venables Sid O'Connell Ryan…" at bounding box center [347, 110] width 59 height 71
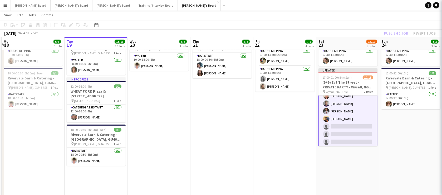
scroll to position [69, 0]
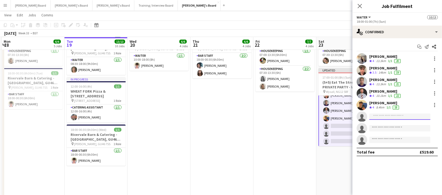
click at [383, 116] on input at bounding box center [399, 116] width 61 height 6
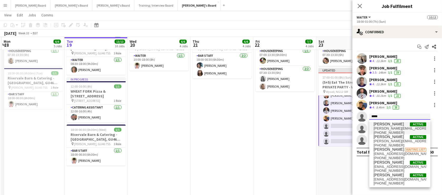
type input "*****"
click at [397, 123] on span "[PERSON_NAME]" at bounding box center [388, 124] width 30 height 4
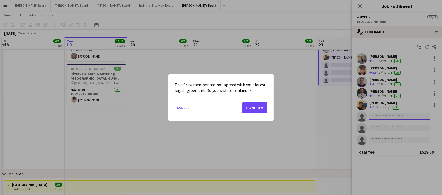
scroll to position [0, 0]
click at [247, 105] on button "Confirm" at bounding box center [254, 107] width 25 height 11
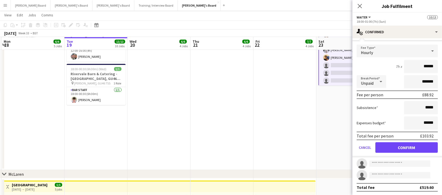
scroll to position [84, 0]
click at [404, 150] on button "Confirm" at bounding box center [406, 147] width 62 height 11
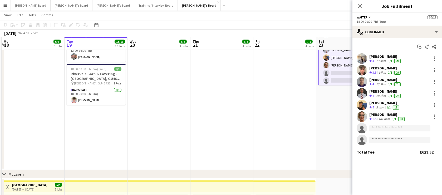
scroll to position [0, 0]
click at [374, 127] on input at bounding box center [399, 128] width 61 height 6
drag, startPoint x: 393, startPoint y: 127, endPoint x: 382, endPoint y: 128, distance: 11.6
click at [382, 128] on input "**********" at bounding box center [399, 128] width 61 height 6
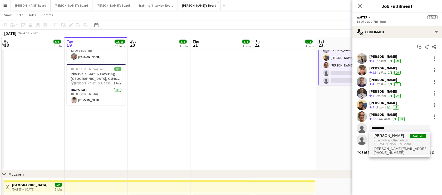
type input "**********"
click at [396, 143] on span "Busy with another job on Caitlin's Board." at bounding box center [399, 142] width 53 height 9
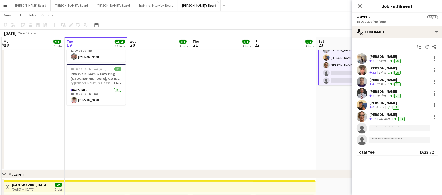
click at [372, 129] on input at bounding box center [399, 128] width 61 height 6
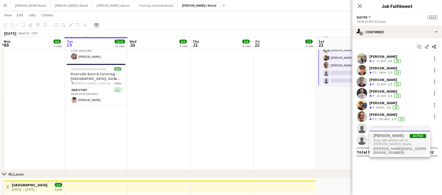
type input "*"
type input "*********"
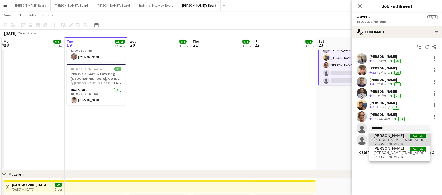
click at [391, 141] on span "[PERSON_NAME][EMAIL_ADDRESS][DOMAIN_NAME]" at bounding box center [399, 140] width 53 height 4
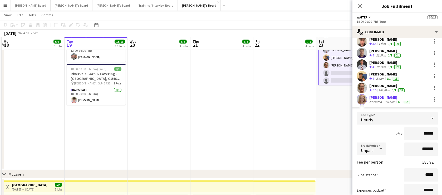
scroll to position [64, 0]
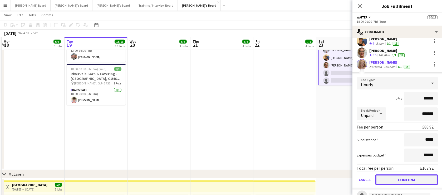
click at [407, 178] on button "Confirm" at bounding box center [406, 179] width 62 height 11
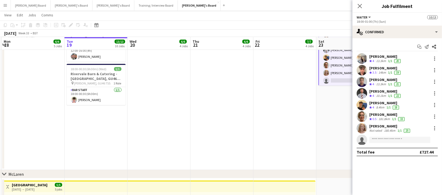
scroll to position [0, 0]
click at [306, 148] on app-date-cell "07:00-13:30 (6h30m) 3/3 Millbridge Court GU10 3DJ pin Farnham, GU10 3DJ 2 Roles…" at bounding box center [284, 68] width 63 height 203
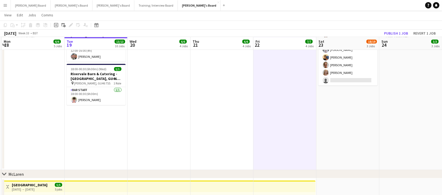
scroll to position [69, 0]
click at [405, 36] on button "Publish 1 job" at bounding box center [396, 33] width 28 height 7
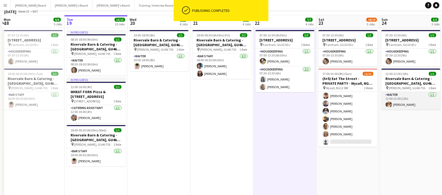
scroll to position [0, 0]
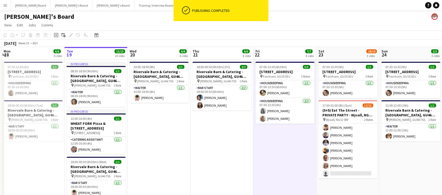
click at [313, 133] on app-date-cell "07:00-13:30 (6h30m) 3/3 Millbridge Court GU10 3DJ pin Farnham, GU10 3DJ 2 Roles…" at bounding box center [284, 160] width 63 height 203
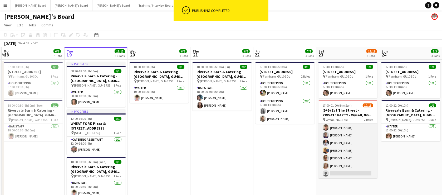
click at [340, 137] on app-card-role "Waiter 4A 7/8 18:00-01:00 (7h) Katie Dickson Austin Venables Sid O'Connell Ryan…" at bounding box center [347, 142] width 59 height 71
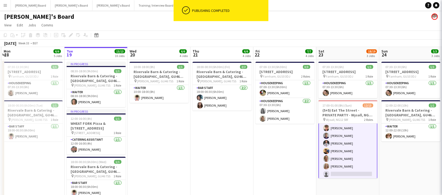
scroll to position [65, 0]
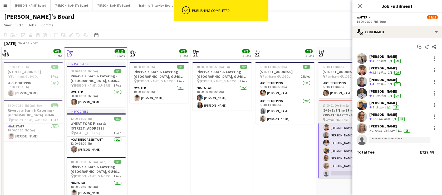
click at [330, 111] on h3 "(5+5) Eat The Street - PRIVATE PARTY - Wysall, NG12 5RF" at bounding box center [347, 112] width 59 height 9
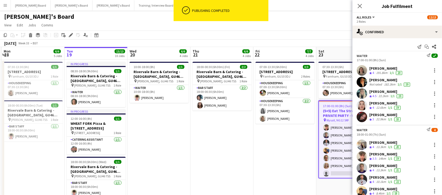
scroll to position [65, 0]
click at [417, 47] on icon "Send notification" at bounding box center [419, 46] width 4 height 4
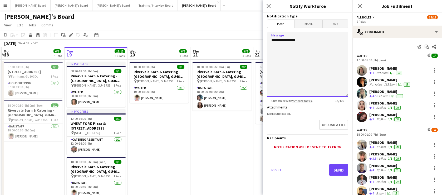
click at [309, 38] on textarea "**********" at bounding box center [307, 64] width 81 height 64
paste textarea "**********"
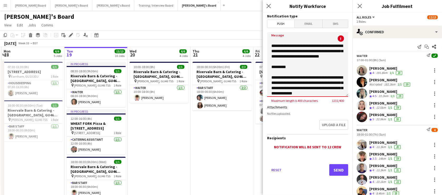
scroll to position [166, 0]
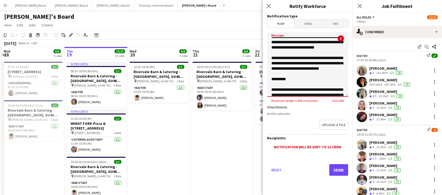
click at [333, 24] on span "SMS" at bounding box center [334, 24] width 25 height 8
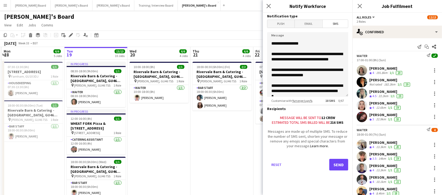
scroll to position [0, 0]
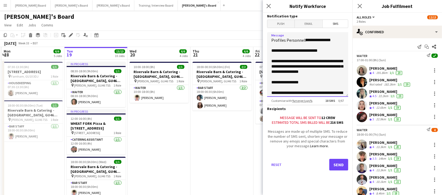
click at [270, 49] on textarea "Message" at bounding box center [307, 64] width 81 height 64
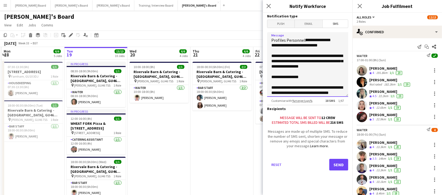
type textarea "**********"
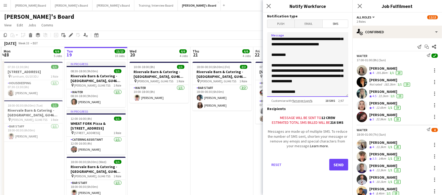
scroll to position [291, 0]
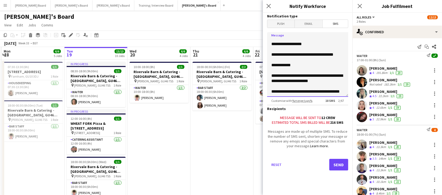
drag, startPoint x: 305, startPoint y: 39, endPoint x: 328, endPoint y: 104, distance: 69.1
click at [328, 104] on form "Notification type Push Email SMS Message Profiles Personnel: Customise with %me…" at bounding box center [307, 99] width 89 height 172
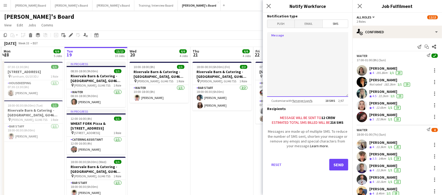
scroll to position [0, 0]
click at [301, 26] on span "Email" at bounding box center [309, 24] width 28 height 8
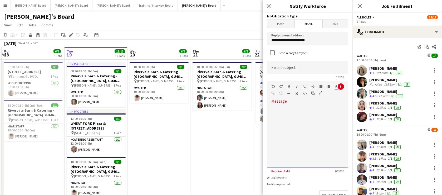
click at [329, 24] on span "SMS" at bounding box center [334, 24] width 25 height 8
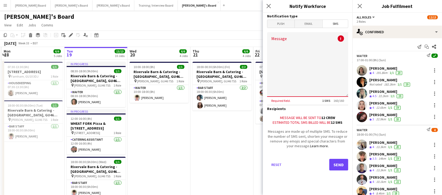
click at [232, 127] on app-date-cell "18:00-00:30 (6h30m) (Fri) 2/2 Rivervale Barn & Catering - [GEOGRAPHIC_DATA], GU…" at bounding box center [221, 160] width 63 height 203
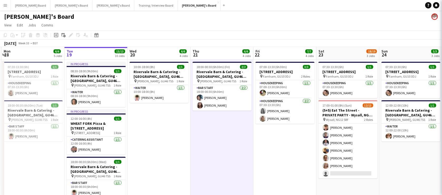
scroll to position [0, 250]
drag, startPoint x: 345, startPoint y: 168, endPoint x: 378, endPoint y: 151, distance: 37.8
click at [344, 168] on app-card-role "Waiter 4A 7/8 18:00-01:00 (7h) Katie Dickson Austin Venables Sid O'Connell Ryan…" at bounding box center [347, 142] width 59 height 71
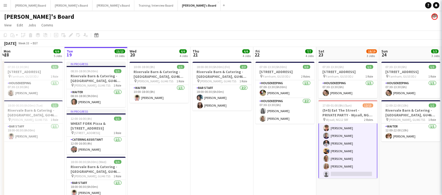
scroll to position [65, 0]
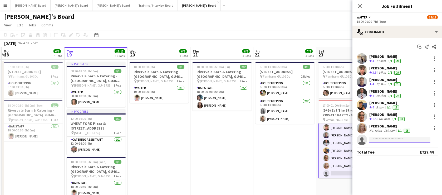
click at [390, 139] on input at bounding box center [399, 139] width 61 height 6
type input "*****"
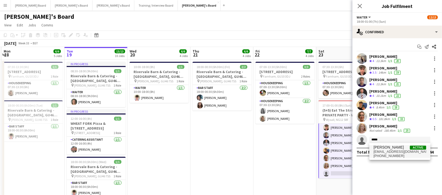
click at [390, 147] on span "[PERSON_NAME]" at bounding box center [388, 147] width 30 height 4
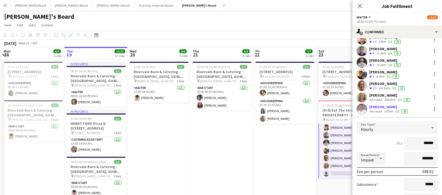
scroll to position [64, 0]
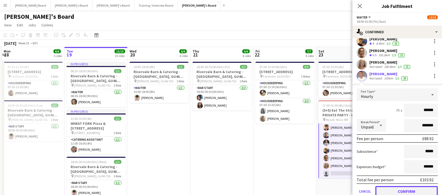
click at [406, 190] on button "Confirm" at bounding box center [406, 191] width 62 height 11
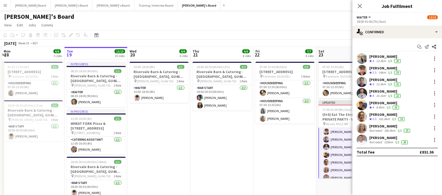
scroll to position [0, 0]
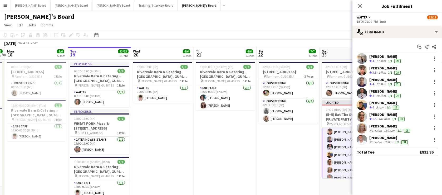
click at [286, 135] on app-date-cell "07:00-13:30 (6h30m) 3/3 Millbridge Court GU10 3DJ pin Farnham, GU10 3DJ 2 Roles…" at bounding box center [288, 160] width 63 height 203
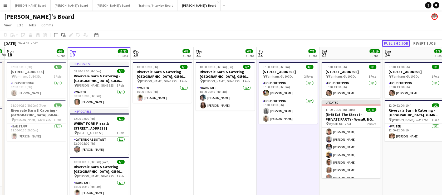
click at [395, 41] on button "Publish 1 job" at bounding box center [396, 43] width 28 height 7
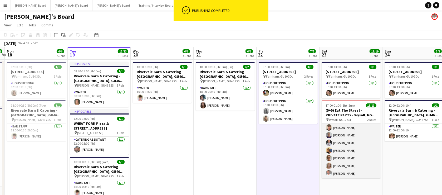
drag, startPoint x: 352, startPoint y: 148, endPoint x: 354, endPoint y: 137, distance: 11.4
click at [353, 147] on app-card-role "Waiter 8/8 18:00-01:00 (7h) Katie Dickson Austin Venables Sid O'Connell Ryan We…" at bounding box center [350, 142] width 59 height 71
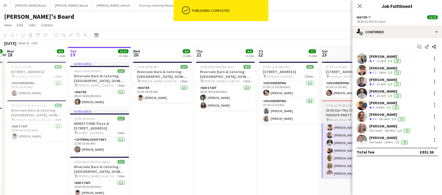
click at [341, 108] on h3 "(5+5) Eat The Street - PRIVATE PARTY - Wysall, NG12 5RF" at bounding box center [351, 112] width 59 height 9
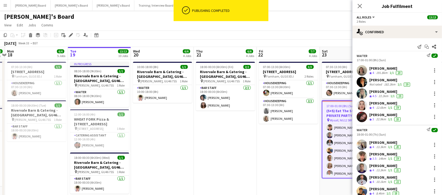
scroll to position [65, 0]
click at [417, 46] on icon at bounding box center [419, 46] width 4 height 4
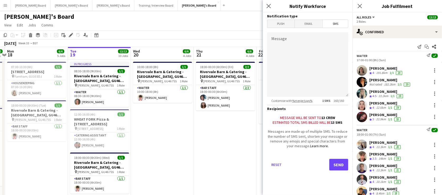
click at [337, 24] on span "SMS" at bounding box center [334, 24] width 25 height 8
click at [317, 36] on textarea "Message" at bounding box center [307, 64] width 81 height 64
click at [298, 24] on span "Email" at bounding box center [309, 24] width 28 height 8
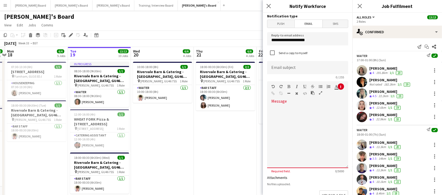
click at [326, 22] on span "SMS" at bounding box center [334, 24] width 25 height 8
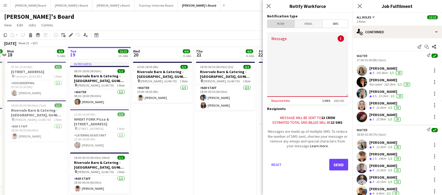
click at [280, 26] on span "Push" at bounding box center [280, 24] width 27 height 8
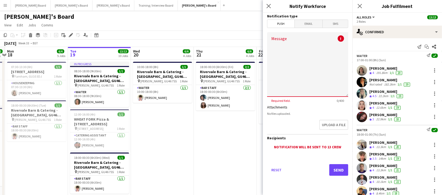
click at [196, 157] on app-date-cell "18:00-00:30 (6h30m) (Fri) 2/2 Rivervale Barn & Catering - [GEOGRAPHIC_DATA], GU…" at bounding box center [225, 160] width 63 height 203
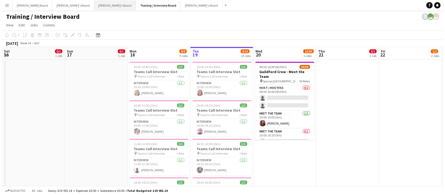
scroll to position [0, 126]
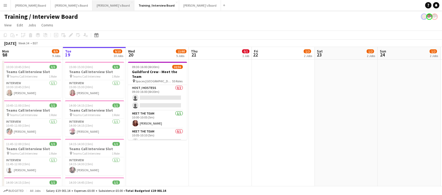
click at [92, 7] on button "Caitlin's Board Close" at bounding box center [113, 5] width 42 height 10
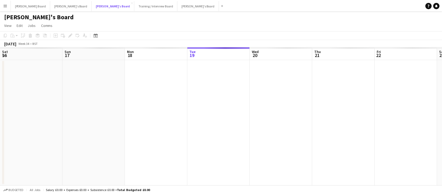
scroll to position [0, 126]
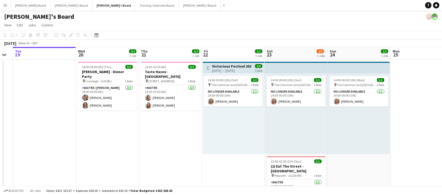
drag, startPoint x: 318, startPoint y: 122, endPoint x: 265, endPoint y: 113, distance: 53.7
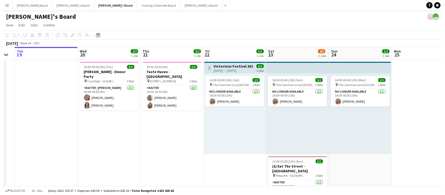
scroll to position [0, 215]
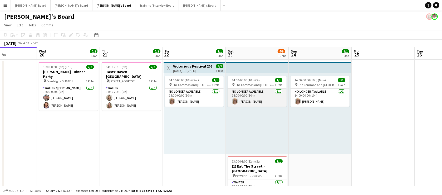
click at [256, 100] on app-card-role "No Longer Available 1/1 14:00-00:00 (10h) Caitlin Simpson-Hodson" at bounding box center [256, 97] width 59 height 18
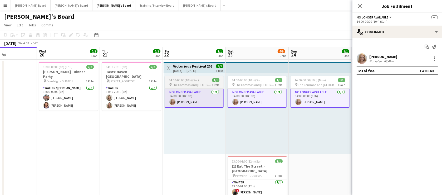
click at [193, 96] on app-card-role "No Longer Available 1/1 14:00-00:00 (10h) Caitlin Simpson-Hodson" at bounding box center [194, 97] width 59 height 19
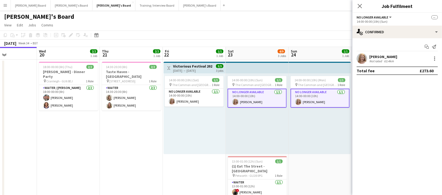
click at [321, 98] on app-card-role "No Longer Available 1/1 14:00-00:00 (10h) Caitlin Simpson-Hodson" at bounding box center [319, 97] width 59 height 19
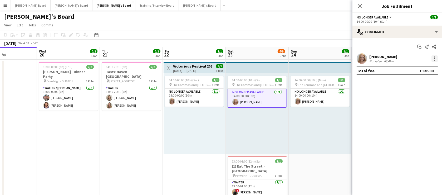
click at [434, 57] on div at bounding box center [434, 56] width 1 height 1
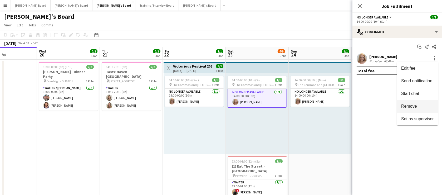
click at [409, 108] on button "Remove" at bounding box center [417, 106] width 41 height 13
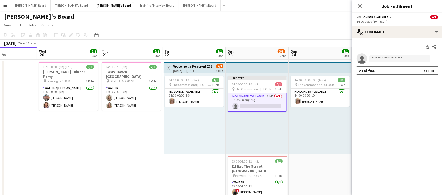
click at [310, 158] on app-date-cell "14:00-00:00 (10h) (Mon) 1/1 pin The Common and Castle Field, Southsea, Portsmou…" at bounding box center [319, 173] width 63 height 228
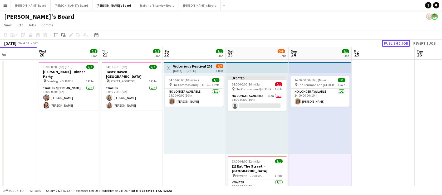
click at [391, 42] on button "Publish 1 job" at bounding box center [396, 43] width 28 height 7
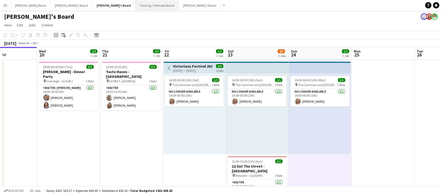
click at [135, 7] on button "Training / Interview Board Close" at bounding box center [156, 5] width 43 height 10
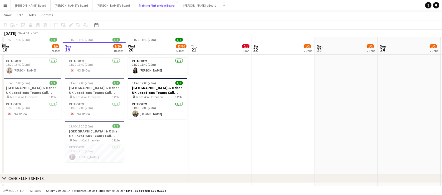
scroll to position [287, 0]
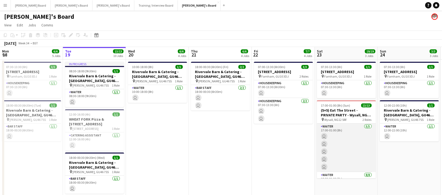
click at [348, 162] on app-card-role "Waiter [DATE] 17:00-01:00 (8h) user user user user user" at bounding box center [346, 147] width 59 height 48
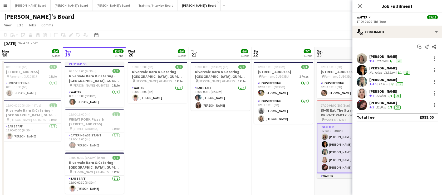
click at [334, 111] on h3 "(5+5) Eat The Street - PRIVATE PARTY - Wysall, NG12 5RF" at bounding box center [346, 112] width 59 height 9
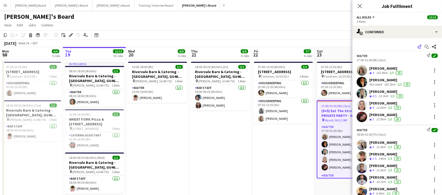
click at [417, 46] on icon "Send notification" at bounding box center [419, 46] width 4 height 4
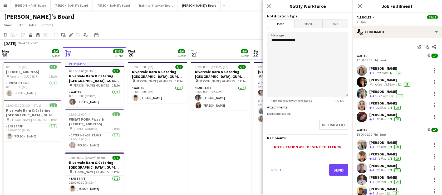
click at [340, 25] on span "SMS" at bounding box center [334, 24] width 25 height 8
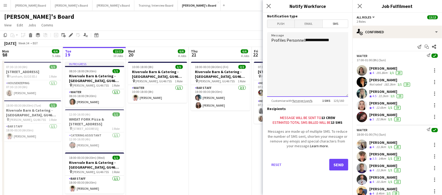
click at [338, 43] on textarea "**********" at bounding box center [307, 64] width 81 height 64
paste textarea "**********"
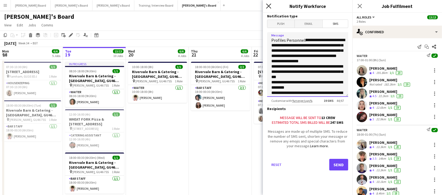
type textarea "**********"
click at [268, 6] on icon at bounding box center [268, 5] width 5 height 5
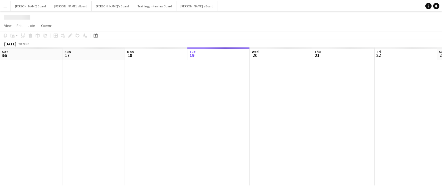
scroll to position [0, 126]
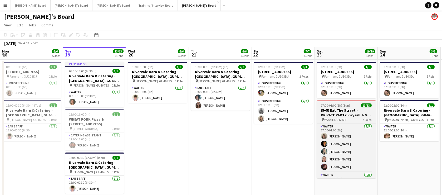
click at [332, 110] on h3 "(5+5) Eat The Street - PRIVATE PARTY - Wysall, NG12 5RF" at bounding box center [346, 112] width 59 height 9
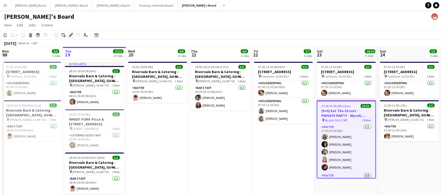
click at [71, 36] on icon at bounding box center [70, 35] width 3 height 3
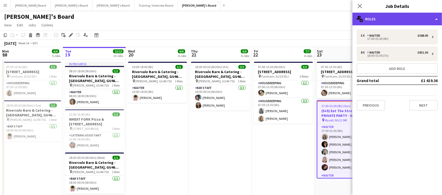
click at [378, 19] on div "multiple-users-add Roles" at bounding box center [396, 19] width 89 height 13
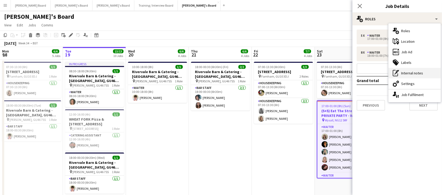
click at [421, 73] on div "pen-write Internal notes" at bounding box center [414, 73] width 52 height 11
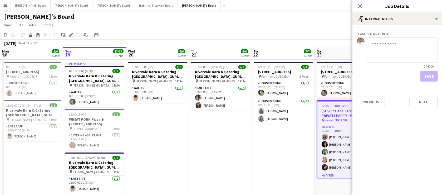
click at [379, 48] on textarea at bounding box center [401, 49] width 71 height 25
paste textarea "**********"
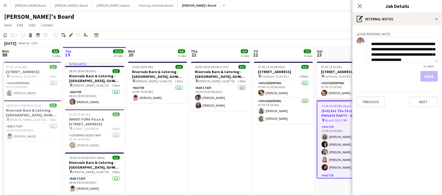
scroll to position [200, 0]
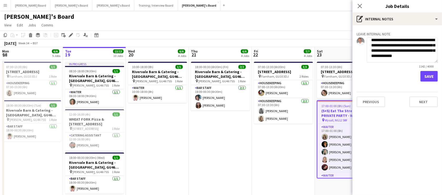
type textarea "**********"
click at [428, 77] on button "Save" at bounding box center [428, 76] width 17 height 11
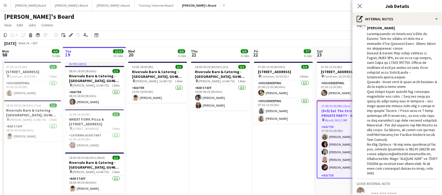
scroll to position [0, 0]
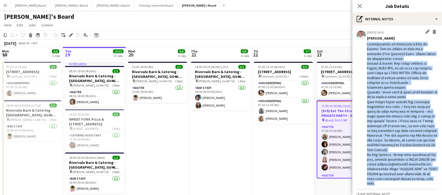
drag, startPoint x: 367, startPoint y: 43, endPoint x: 381, endPoint y: 185, distance: 142.0
click at [382, 185] on div at bounding box center [402, 114] width 71 height 144
copy div "Instructions for Saturday’s Event at Wysall: You are booked to work at a privat…"
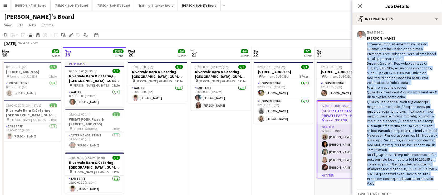
click at [335, 143] on app-card-role "Waiter [DATE] 17:00-01:00 (8h) [PERSON_NAME] [PERSON_NAME] [PERSON_NAME] [PERSO…" at bounding box center [346, 148] width 58 height 48
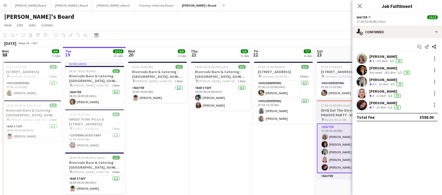
click at [331, 111] on h3 "(5+5) Eat The Street - PRIVATE PARTY - Wysall, NG12 5RF" at bounding box center [346, 112] width 59 height 9
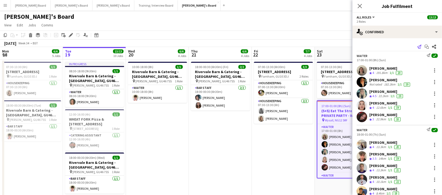
click at [417, 46] on icon "Send notification" at bounding box center [419, 46] width 4 height 4
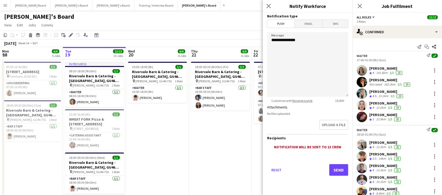
click at [338, 24] on span "SMS" at bounding box center [334, 24] width 25 height 8
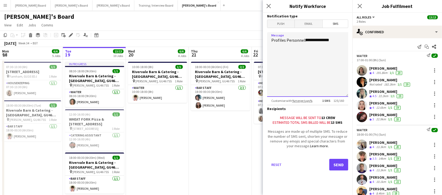
click at [338, 40] on textarea "**********" at bounding box center [307, 64] width 81 height 64
paste textarea "**********"
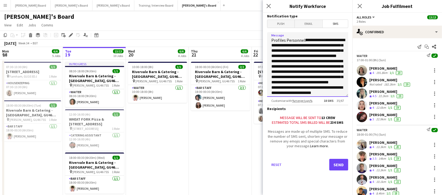
click at [338, 42] on textarea "Message" at bounding box center [307, 64] width 81 height 64
type textarea "**********"
click at [308, 102] on link "%merge tags%" at bounding box center [302, 100] width 20 height 4
click at [317, 74] on textarea "Message" at bounding box center [307, 64] width 81 height 64
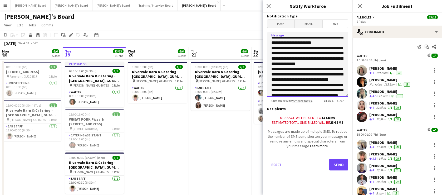
scroll to position [117, 0]
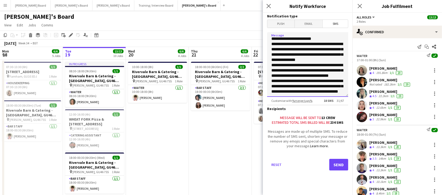
drag, startPoint x: 305, startPoint y: 39, endPoint x: 329, endPoint y: 88, distance: 54.5
click at [331, 92] on textarea "Message" at bounding box center [307, 64] width 81 height 64
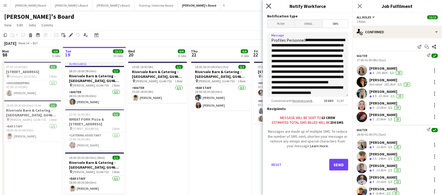
click at [268, 7] on icon "Close pop-in" at bounding box center [268, 5] width 5 height 5
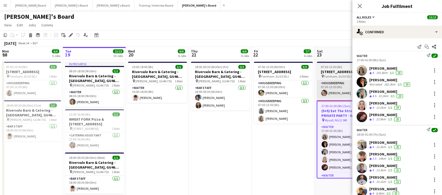
drag, startPoint x: 253, startPoint y: 17, endPoint x: 318, endPoint y: 90, distance: 98.1
click at [253, 17] on div "[PERSON_NAME]'s Board" at bounding box center [221, 16] width 442 height 10
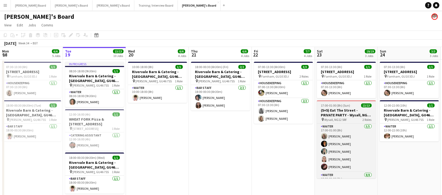
click at [332, 109] on h3 "(5+5) Eat The Street - PRIVATE PARTY - Wysall, NG12 5RF" at bounding box center [346, 112] width 59 height 9
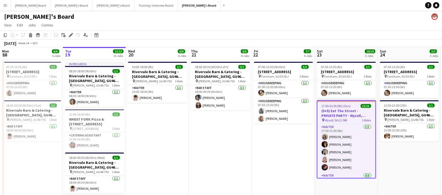
click at [69, 38] on app-toolbar "Copy Paste Paste Ctrl+V Paste with crew Ctrl+Shift+V Paste linked Job Delete Gr…" at bounding box center [221, 35] width 442 height 9
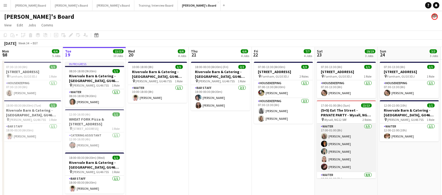
drag, startPoint x: 321, startPoint y: 151, endPoint x: 325, endPoint y: 136, distance: 15.2
click at [321, 151] on app-user-avatar at bounding box center [324, 151] width 6 height 6
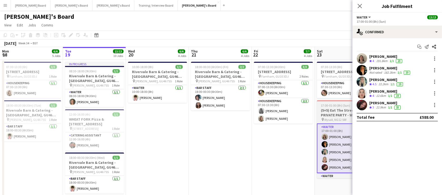
drag, startPoint x: 333, startPoint y: 111, endPoint x: 330, endPoint y: 110, distance: 3.4
click at [333, 111] on h3 "(5+5) Eat The Street - PRIVATE PARTY - Wysall, NG12 5RF" at bounding box center [346, 112] width 59 height 9
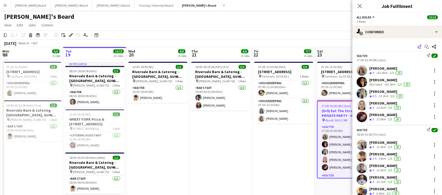
click at [417, 46] on icon "Send notification" at bounding box center [419, 46] width 4 height 4
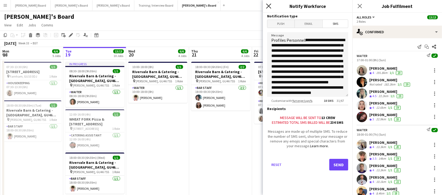
click at [267, 6] on icon "Close pop-in" at bounding box center [268, 5] width 5 height 5
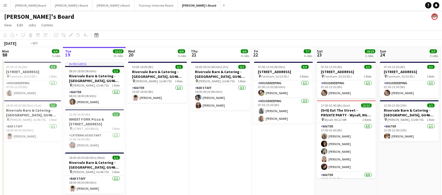
drag, startPoint x: 337, startPoint y: 145, endPoint x: 336, endPoint y: 116, distance: 29.7
click at [337, 144] on app-card-role "Waiter [DATE] 17:00-01:00 (8h) [PERSON_NAME] [PERSON_NAME] [PERSON_NAME] [PERSO…" at bounding box center [346, 147] width 59 height 48
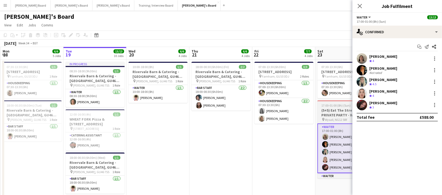
click at [335, 108] on h3 "(5+5) Eat The Street - PRIVATE PARTY - Wysall, NG12 5RF" at bounding box center [346, 112] width 59 height 9
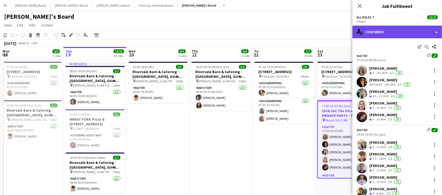
click at [389, 34] on div "single-neutral-actions-check-2 Confirmed" at bounding box center [396, 32] width 89 height 13
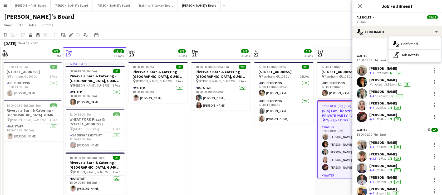
click at [365, 46] on div "Send notification Start chat Share" at bounding box center [396, 46] width 81 height 9
click at [417, 46] on icon "Send notification" at bounding box center [419, 46] width 4 height 4
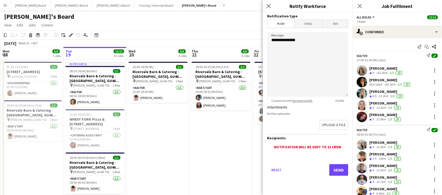
click at [342, 25] on span "SMS" at bounding box center [334, 24] width 25 height 8
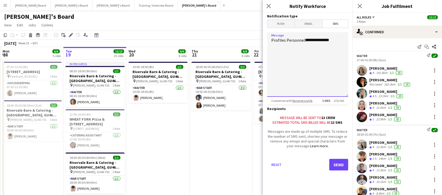
click at [338, 39] on textarea "**********" at bounding box center [307, 64] width 81 height 64
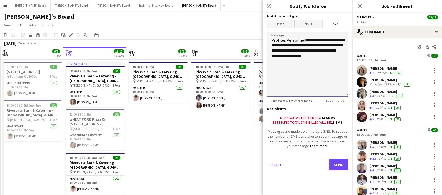
drag, startPoint x: 331, startPoint y: 65, endPoint x: 323, endPoint y: 64, distance: 7.9
click at [327, 64] on textarea "**********" at bounding box center [307, 64] width 81 height 64
paste textarea "**********"
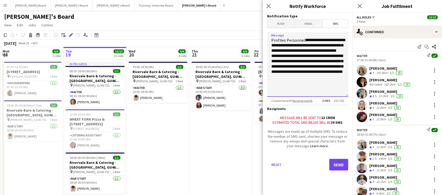
paste textarea "**********"
click at [292, 93] on textarea "**********" at bounding box center [307, 64] width 81 height 64
paste textarea "**********"
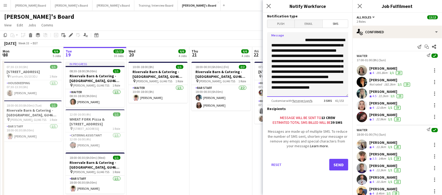
scroll to position [4, 0]
drag, startPoint x: 298, startPoint y: 89, endPoint x: 303, endPoint y: 89, distance: 4.3
click at [299, 89] on textarea "**********" at bounding box center [307, 64] width 81 height 64
click at [290, 91] on textarea "**********" at bounding box center [307, 64] width 81 height 64
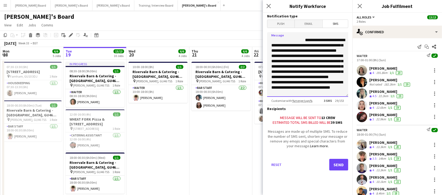
scroll to position [15, 0]
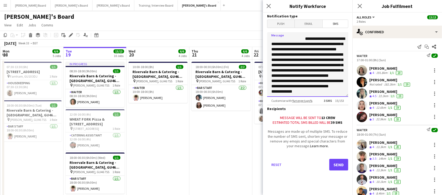
click at [300, 94] on textarea "**********" at bounding box center [307, 64] width 81 height 64
paste textarea "**********"
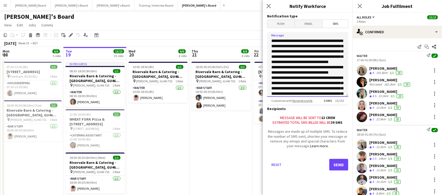
scroll to position [52, 0]
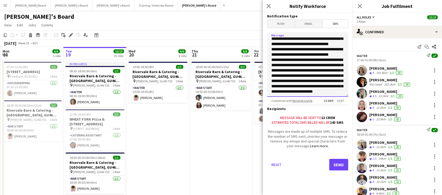
drag, startPoint x: 317, startPoint y: 93, endPoint x: 293, endPoint y: 57, distance: 42.8
click at [293, 57] on textarea "**********" at bounding box center [307, 64] width 81 height 64
click at [305, 90] on textarea "**********" at bounding box center [307, 64] width 81 height 64
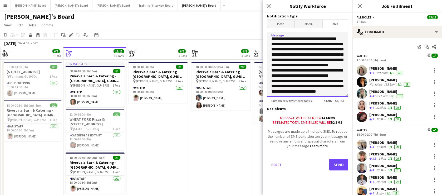
click at [307, 92] on textarea "**********" at bounding box center [307, 64] width 81 height 64
click at [295, 71] on textarea "**********" at bounding box center [307, 64] width 81 height 64
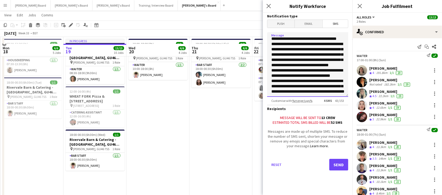
scroll to position [32, 0]
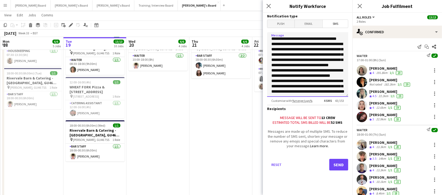
click at [324, 94] on textarea "**********" at bounding box center [307, 64] width 81 height 64
click at [324, 87] on textarea "**********" at bounding box center [307, 64] width 81 height 64
paste textarea "**********"
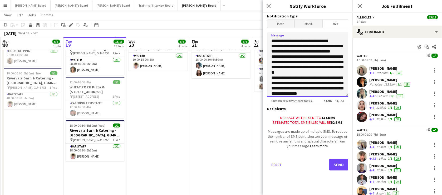
scroll to position [52, 0]
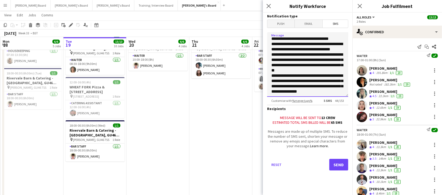
click at [290, 77] on textarea "**********" at bounding box center [307, 64] width 81 height 64
drag, startPoint x: 291, startPoint y: 76, endPoint x: 295, endPoint y: 76, distance: 3.7
click at [293, 76] on textarea "**********" at bounding box center [307, 64] width 81 height 64
click at [293, 78] on textarea "**********" at bounding box center [307, 64] width 81 height 64
click at [294, 77] on textarea "**********" at bounding box center [307, 64] width 81 height 64
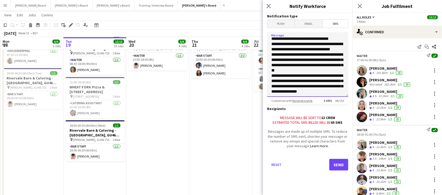
click at [292, 77] on textarea "**********" at bounding box center [307, 64] width 81 height 64
click at [337, 86] on textarea "**********" at bounding box center [307, 64] width 81 height 64
click at [337, 85] on textarea "**********" at bounding box center [307, 64] width 81 height 64
paste textarea "**********"
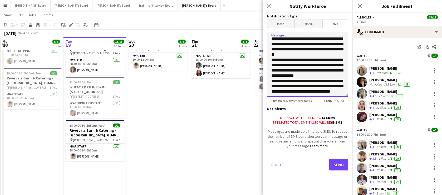
scroll to position [73, 0]
click at [301, 78] on textarea "**********" at bounding box center [307, 64] width 81 height 64
click at [336, 80] on textarea "**********" at bounding box center [307, 64] width 81 height 64
click at [275, 86] on textarea "**********" at bounding box center [307, 64] width 81 height 64
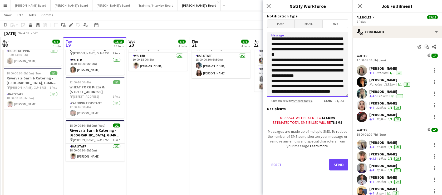
paste textarea "**********"
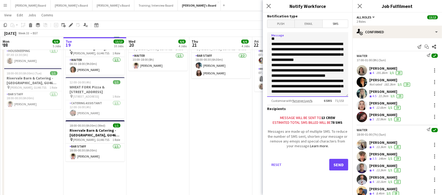
scroll to position [94, 0]
drag, startPoint x: 322, startPoint y: 92, endPoint x: 297, endPoint y: 78, distance: 29.2
click at [297, 78] on textarea "**********" at bounding box center [307, 64] width 81 height 64
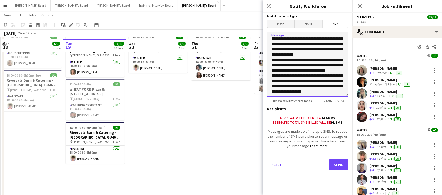
scroll to position [32, 0]
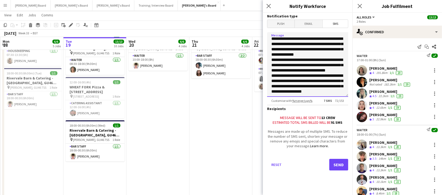
type textarea "**********"
click at [339, 165] on button "Send" at bounding box center [338, 164] width 19 height 12
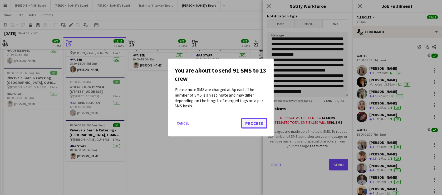
click at [264, 122] on button "Proceed" at bounding box center [254, 123] width 26 height 11
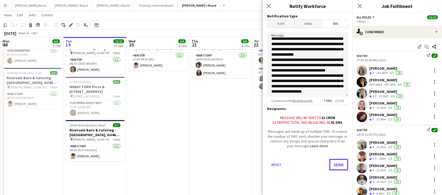
scroll to position [32, 0]
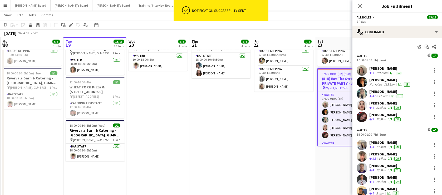
click at [249, 127] on app-date-cell "18:00-00:30 (6h30m) (Fri) 2/2 Rivervale Barn & Catering - [GEOGRAPHIC_DATA], GU…" at bounding box center [220, 128] width 63 height 203
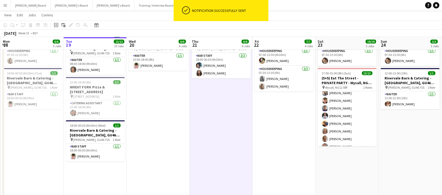
scroll to position [65, 0]
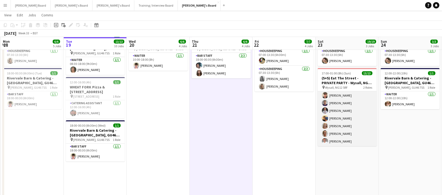
click at [345, 130] on app-card-role "Waiter [DATE] 18:00-01:00 (7h) [PERSON_NAME] [PERSON_NAME] [PERSON_NAME] [PERSO…" at bounding box center [346, 110] width 59 height 71
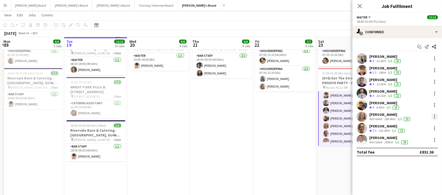
click at [434, 118] on div at bounding box center [434, 116] width 6 height 6
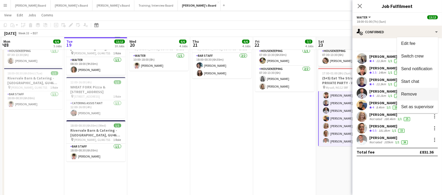
click at [411, 96] on span "Remove" at bounding box center [409, 94] width 16 height 4
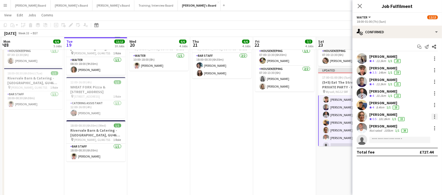
click at [435, 116] on div at bounding box center [434, 116] width 6 height 6
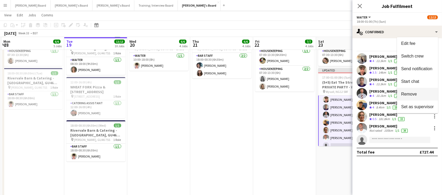
click at [412, 94] on span "Remove" at bounding box center [409, 94] width 16 height 4
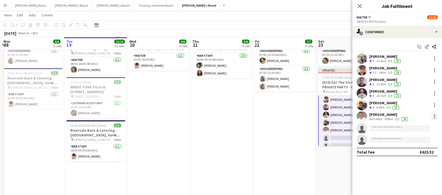
click at [433, 115] on div at bounding box center [434, 116] width 6 height 6
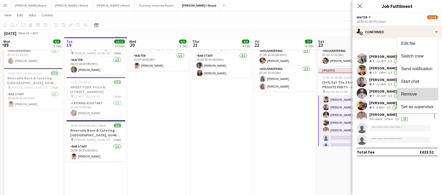
click at [412, 95] on span "Remove" at bounding box center [409, 94] width 16 height 4
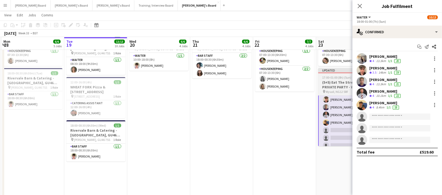
click at [321, 87] on h3 "(5+5) Eat The Street - PRIVATE PARTY - Wysall, NG12 5RF" at bounding box center [347, 84] width 59 height 9
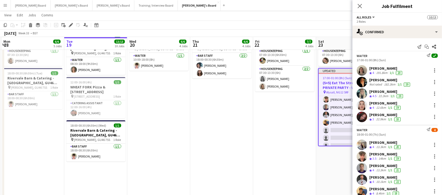
scroll to position [65, 0]
click at [69, 24] on icon "Edit" at bounding box center [71, 25] width 4 height 4
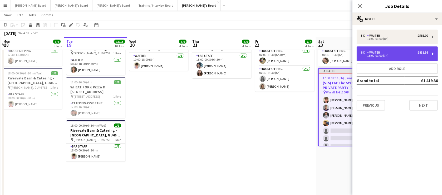
click at [383, 56] on div "18:00-01:00 (7h)" at bounding box center [394, 55] width 67 height 3
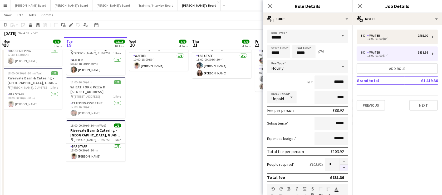
click at [340, 168] on button "button" at bounding box center [344, 167] width 8 height 7
click at [341, 158] on button "button" at bounding box center [344, 160] width 8 height 7
type input "*"
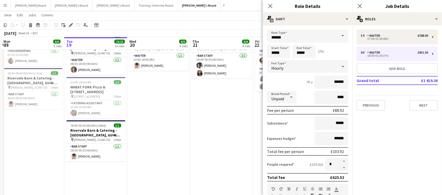
click at [192, 117] on app-date-cell "18:00-00:30 (6h30m) (Fri) 2/2 Rivervale Barn & Catering - Yateley, GU46 7SS pin…" at bounding box center [221, 128] width 63 height 203
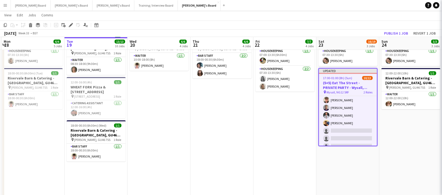
scroll to position [54, 0]
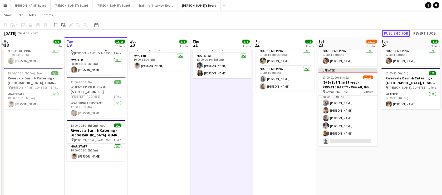
click at [395, 36] on button "Publish 1 job" at bounding box center [396, 33] width 28 height 7
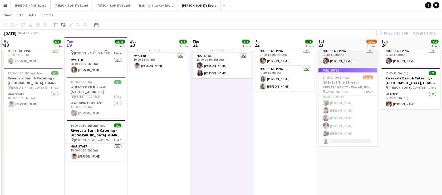
scroll to position [50, 0]
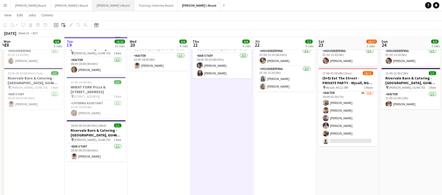
click at [92, 6] on button "Caitlin's Board Close" at bounding box center [113, 5] width 42 height 10
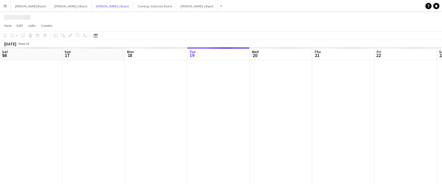
scroll to position [0, 126]
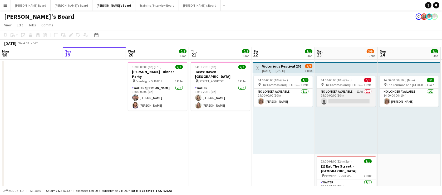
click at [345, 104] on app-card-role "No Longer Available 114A 0/1 14:00-00:00 (10h) single-neutral-actions" at bounding box center [345, 97] width 59 height 18
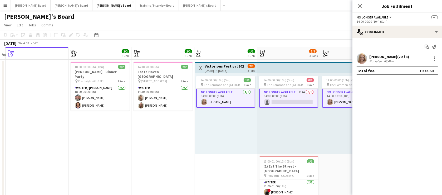
drag, startPoint x: 306, startPoint y: 131, endPoint x: 208, endPoint y: 121, distance: 97.9
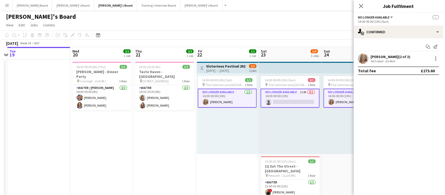
scroll to position [0, 223]
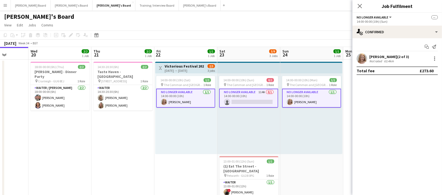
click at [191, 99] on app-card-role "No Longer Available 1/1 14:00-00:00 (10h) Caitlin Simpson-Hodson" at bounding box center [185, 97] width 59 height 19
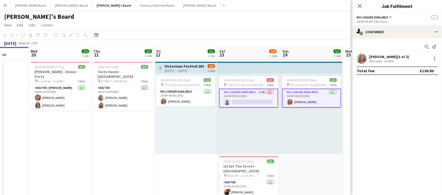
click at [305, 99] on app-card-role "No Longer Available 1/1 14:00-00:00 (10h) Caitlin Simpson-Hodson" at bounding box center [311, 97] width 59 height 19
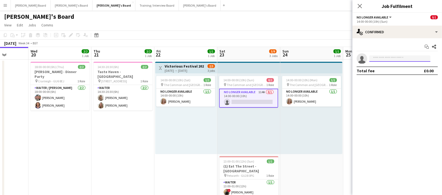
click at [384, 59] on input at bounding box center [399, 58] width 61 height 6
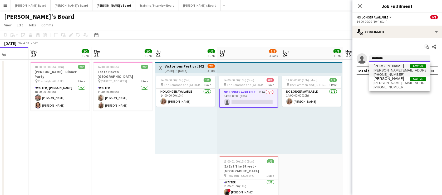
type input "*********"
click at [398, 68] on span "simpson-hodson@outlook.com" at bounding box center [399, 70] width 53 height 4
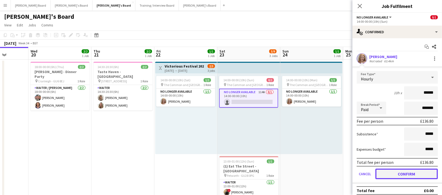
click at [396, 177] on button "Confirm" at bounding box center [406, 173] width 62 height 11
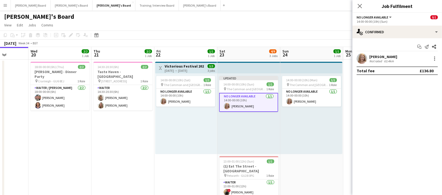
click at [325, 171] on app-date-cell "14:00-00:00 (10h) (Mon) 1/1 pin The Common and Castle Field, Southsea, Portsmou…" at bounding box center [311, 173] width 63 height 228
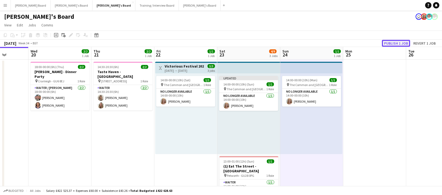
click at [396, 43] on button "Publish 1 job" at bounding box center [396, 43] width 28 height 7
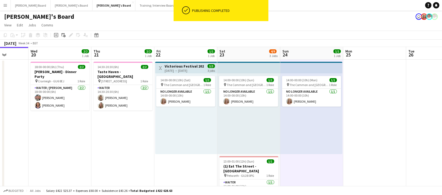
click at [179, 8] on button "Jakub's Board Close" at bounding box center [200, 5] width 42 height 10
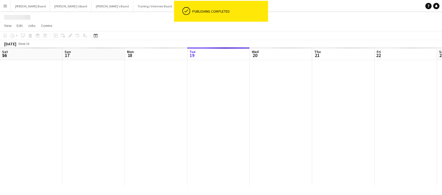
scroll to position [0, 126]
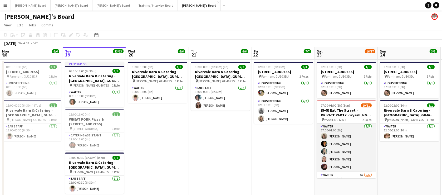
click at [342, 142] on app-card-role "Waiter 5/5 17:00-01:00 (8h) Florence Johnson Tabby Barlow Lucy Smith Sadie O’Ne…" at bounding box center [346, 147] width 59 height 48
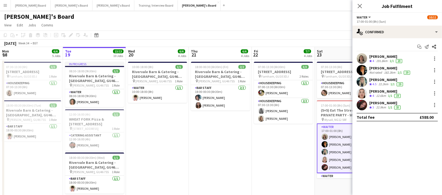
click at [389, 69] on div "Tabby Barlow" at bounding box center [390, 68] width 42 height 5
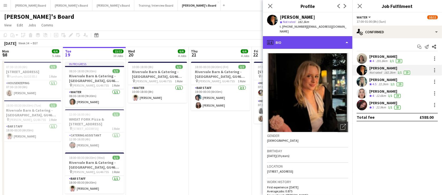
click at [317, 42] on div "profile Bio" at bounding box center [307, 42] width 89 height 13
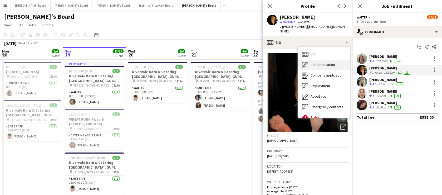
click at [327, 62] on span "Job Application" at bounding box center [322, 64] width 24 height 5
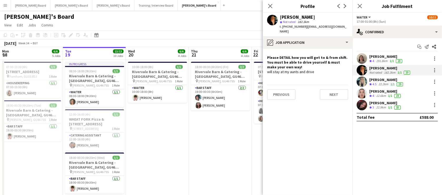
drag, startPoint x: 222, startPoint y: 159, endPoint x: 280, endPoint y: 156, distance: 58.5
click at [222, 159] on app-date-cell "18:00-00:30 (6h30m) (Fri) 2/2 Rivervale Barn & Catering - Yateley, GU46 7SS pin…" at bounding box center [220, 160] width 63 height 203
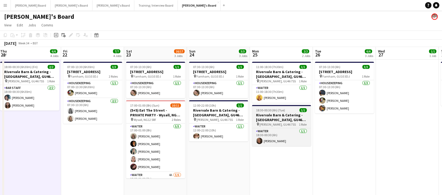
drag, startPoint x: 323, startPoint y: 168, endPoint x: 206, endPoint y: 116, distance: 128.1
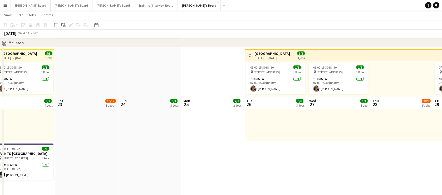
scroll to position [415, 0]
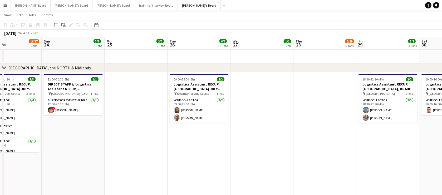
drag, startPoint x: 387, startPoint y: 146, endPoint x: 140, endPoint y: 155, distance: 247.3
click at [76, 160] on app-calendar-viewport "Tue 19 13/13 10 Jobs Wed 20 6/6 4 Jobs Thu 21 6/6 4 Jobs Fri 22 7/7 4 Jobs Sat …" at bounding box center [221, 179] width 442 height 1147
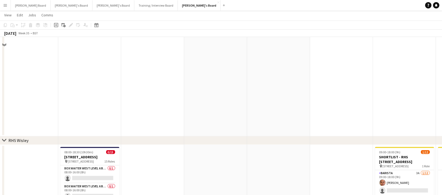
scroll to position [766, 0]
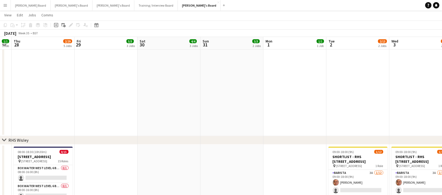
drag, startPoint x: 350, startPoint y: 154, endPoint x: 164, endPoint y: 146, distance: 186.5
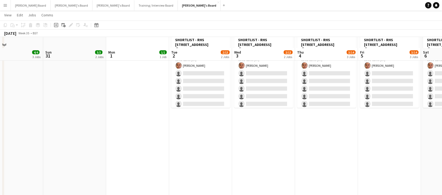
scroll to position [893, 0]
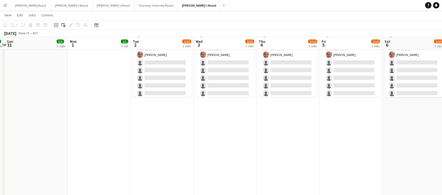
drag, startPoint x: 195, startPoint y: 158, endPoint x: 140, endPoint y: 158, distance: 54.7
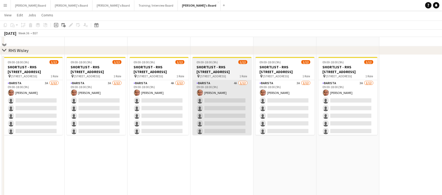
scroll to position [829, 0]
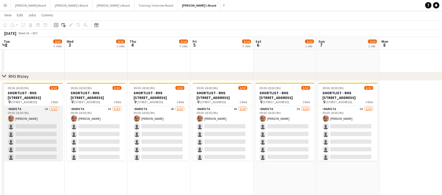
click at [9, 131] on app-card-role "Barista 3A 1/12 09:00-18:00 (9h) Alex Kemp single-neutral-actions single-neutra…" at bounding box center [33, 157] width 59 height 102
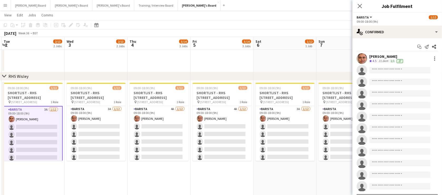
drag, startPoint x: 92, startPoint y: 134, endPoint x: 99, endPoint y: 134, distance: 6.6
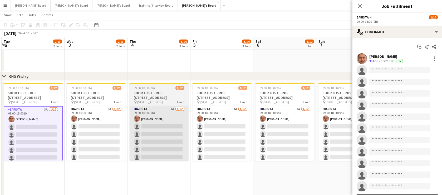
scroll to position [0, 185]
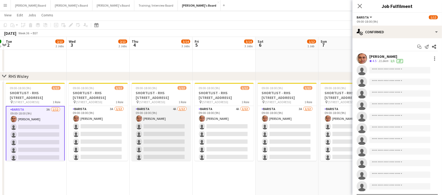
click at [155, 133] on app-card-role "Barista 4A 1/12 09:00-18:00 (9h) Alex Kemp single-neutral-actions single-neutra…" at bounding box center [161, 157] width 59 height 102
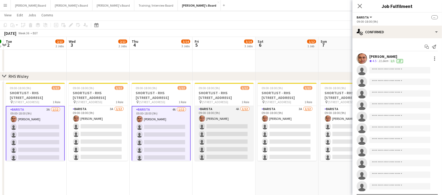
click at [236, 133] on app-card-role "Barista 4A 1/12 09:00-18:00 (9h) Alex Kemp single-neutral-actions single-neutra…" at bounding box center [224, 157] width 59 height 102
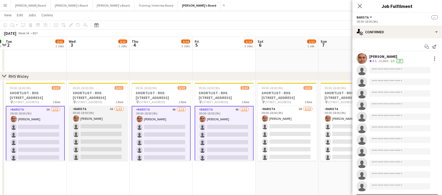
click at [112, 122] on app-card-role "Barista 3A 1/12 09:00-18:00 (9h) Alex Kemp single-neutral-actions single-neutra…" at bounding box center [98, 157] width 59 height 102
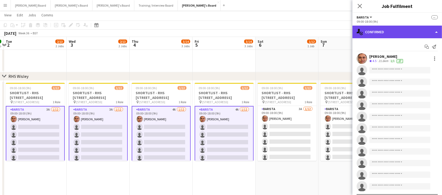
click at [378, 33] on div "single-neutral-actions-check-2 Confirmed" at bounding box center [396, 32] width 89 height 13
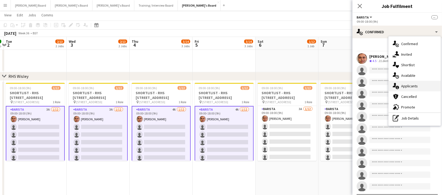
click at [417, 84] on div "single-neutral-actions-information Applicants" at bounding box center [414, 86] width 52 height 11
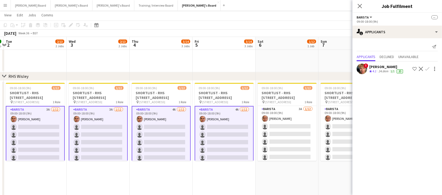
click at [429, 69] on button "Confirm" at bounding box center [427, 69] width 6 height 6
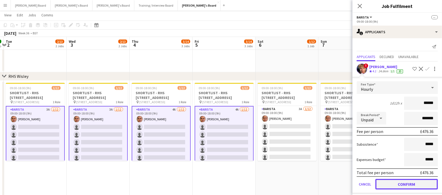
click at [406, 181] on button "Confirm" at bounding box center [406, 183] width 62 height 11
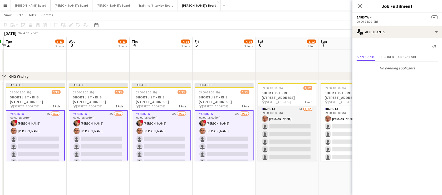
click at [303, 141] on app-card-role "Barista 3A 1/12 09:00-18:00 (9h) Alex Kemp single-neutral-actions single-neutra…" at bounding box center [286, 157] width 59 height 102
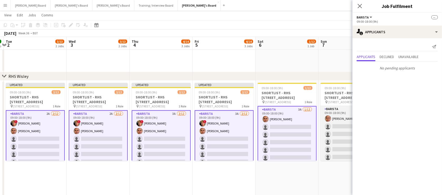
click at [341, 140] on app-card-role "Barista 3A 1/12 09:00-18:00 (9h) Alex Kemp single-neutral-actions single-neutra…" at bounding box center [349, 157] width 59 height 102
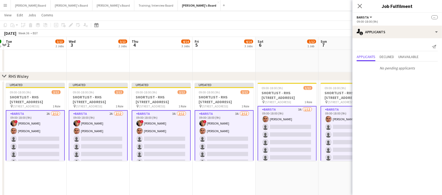
click at [41, 134] on app-card-role "Barista 2A 2/12 09:00-18:00 (9h) ! Theo Clifford Alex Kemp single-neutral-actio…" at bounding box center [35, 161] width 59 height 103
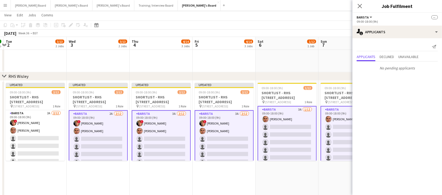
click at [82, 136] on app-card-role "Barista 2A 2/12 09:00-18:00 (9h) ! Theo Clifford Alex Kemp single-neutral-actio…" at bounding box center [98, 161] width 59 height 103
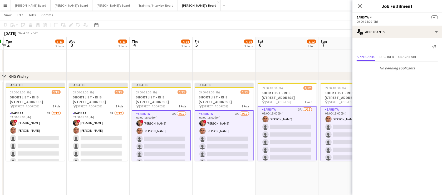
click at [169, 140] on app-card-role "Barista 3A 2/12 09:00-18:00 (9h) ! Theo Clifford Alex Kemp single-neutral-actio…" at bounding box center [161, 161] width 59 height 103
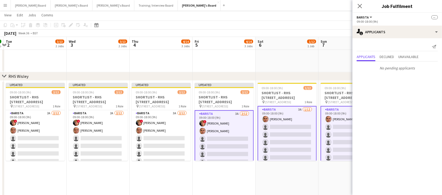
click at [218, 143] on app-card-role "Barista 3A 2/12 09:00-18:00 (9h) ! Theo Clifford Alex Kemp single-neutral-actio…" at bounding box center [224, 161] width 59 height 103
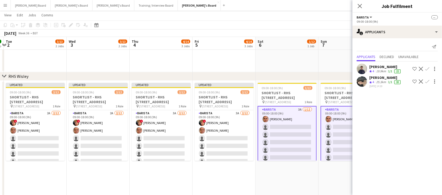
click at [312, 145] on app-card-role "Barista 3A 1/12 09:00-18:00 (9h) Alex Kemp single-neutral-actions single-neutra…" at bounding box center [286, 157] width 59 height 103
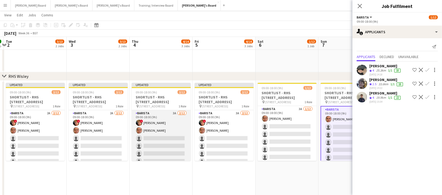
click at [141, 132] on app-card-role "Barista 3A 2/12 09:00-18:00 (9h) ! Theo Clifford Alex Kemp single-neutral-actio…" at bounding box center [161, 161] width 59 height 102
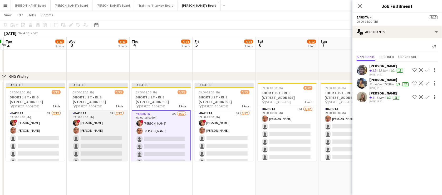
click at [100, 139] on app-card-role "Barista 2A 2/12 09:00-18:00 (9h) ! Theo Clifford Alex Kemp single-neutral-actio…" at bounding box center [98, 161] width 59 height 102
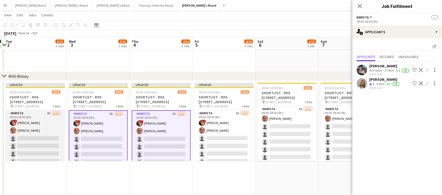
click at [52, 141] on app-card-role "Barista 2A 2/12 09:00-18:00 (9h) ! Theo Clifford Alex Kemp single-neutral-actio…" at bounding box center [35, 161] width 59 height 102
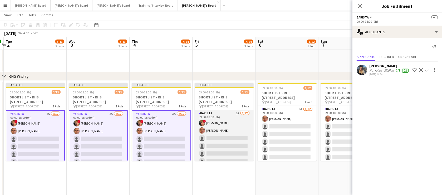
click at [233, 140] on app-card-role "Barista 3A 2/12 09:00-18:00 (9h) ! Theo Clifford Alex Kemp single-neutral-actio…" at bounding box center [224, 161] width 59 height 102
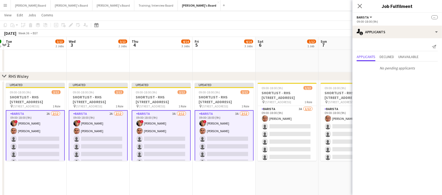
click at [231, 143] on app-card-role "Barista 3A 2/12 09:00-18:00 (9h) ! Theo Clifford Alex Kemp single-neutral-actio…" at bounding box center [224, 161] width 59 height 103
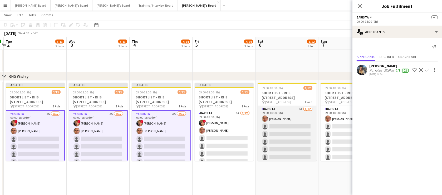
click at [283, 143] on app-card-role "Barista 3A 1/12 09:00-18:00 (9h) Alex Kemp single-neutral-actions single-neutra…" at bounding box center [286, 157] width 59 height 102
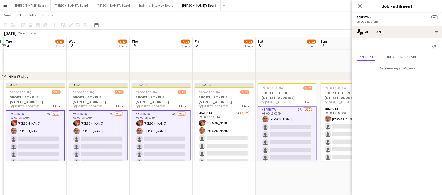
click at [289, 143] on app-card-role "Barista 3A 1/12 09:00-18:00 (9h) Alex Kemp single-neutral-actions single-neutra…" at bounding box center [286, 157] width 59 height 103
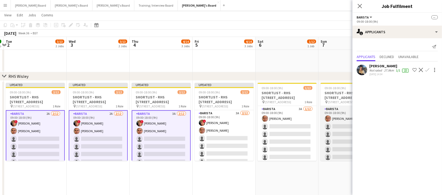
click at [336, 140] on app-card-role "Barista 3A 1/12 09:00-18:00 (9h) Alex Kemp single-neutral-actions single-neutra…" at bounding box center [349, 157] width 59 height 102
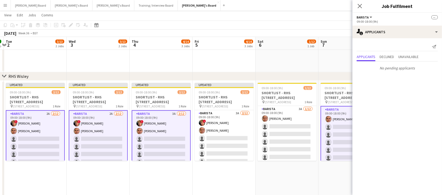
click at [336, 140] on app-card-role "Barista 3A 1/12 09:00-18:00 (9h) Alex Kemp single-neutral-actions single-neutra…" at bounding box center [349, 157] width 59 height 103
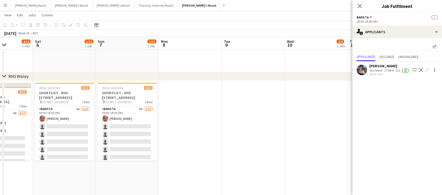
drag, startPoint x: 312, startPoint y: 177, endPoint x: 212, endPoint y: 179, distance: 99.3
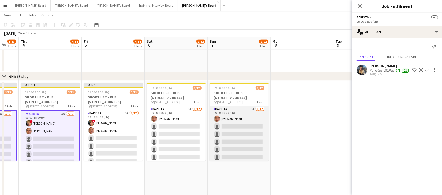
click at [248, 141] on app-card-role "Barista 3A 1/12 09:00-18:00 (9h) Alex Kemp single-neutral-actions single-neutra…" at bounding box center [239, 157] width 59 height 102
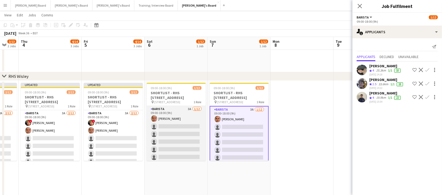
click at [176, 141] on app-card-role "Barista 3A 1/12 09:00-18:00 (9h) Alex Kemp single-neutral-actions single-neutra…" at bounding box center [176, 157] width 59 height 102
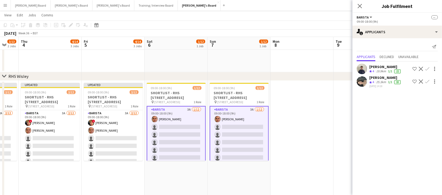
click at [426, 67] on app-icon "Confirm" at bounding box center [427, 69] width 4 height 4
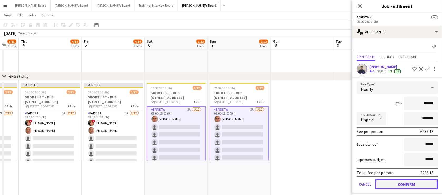
click at [389, 182] on button "Confirm" at bounding box center [406, 183] width 62 height 11
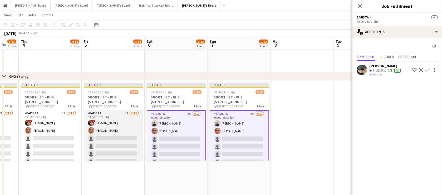
click at [102, 133] on app-card-role "Barista 3A 2/12 09:00-18:00 (9h) ! Theo Clifford Alex Kemp single-neutral-actio…" at bounding box center [113, 161] width 59 height 102
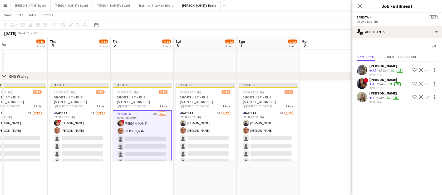
scroll to position [0, 134]
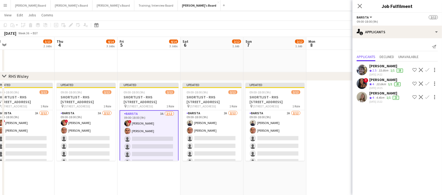
drag, startPoint x: 322, startPoint y: 148, endPoint x: 390, endPoint y: 125, distance: 71.7
click at [390, 95] on app-skills-label "1/1" at bounding box center [388, 97] width 4 height 4
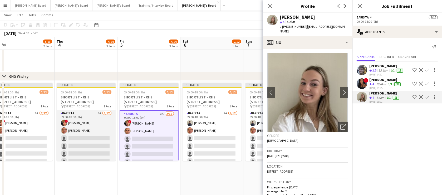
click at [106, 132] on app-card-role "Barista 3A 2/12 09:00-18:00 (9h) ! Theo Clifford Alex Kemp single-neutral-actio…" at bounding box center [86, 161] width 59 height 102
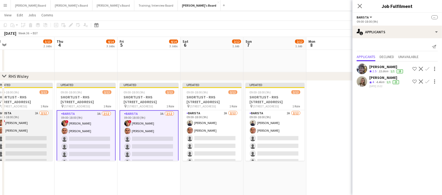
click at [27, 139] on app-card-role "Barista 2A 2/12 09:00-18:00 (9h) ! Theo Clifford Alex Kemp single-neutral-actio…" at bounding box center [23, 161] width 59 height 102
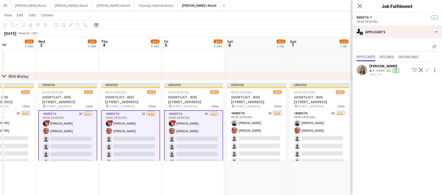
drag, startPoint x: 154, startPoint y: 170, endPoint x: 185, endPoint y: 169, distance: 31.1
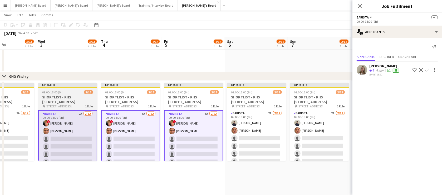
scroll to position [0, 153]
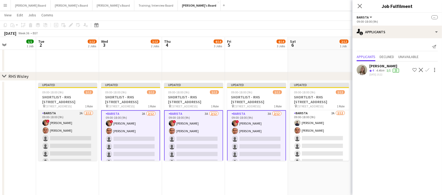
click at [69, 135] on app-card-role "Barista 2A 2/12 09:00-18:00 (9h) ! Theo Clifford Alex Kemp single-neutral-actio…" at bounding box center [67, 161] width 59 height 102
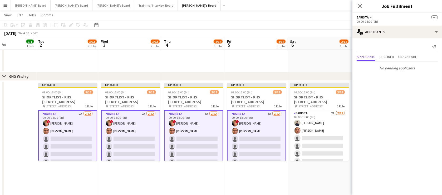
click at [69, 135] on app-card-role "Barista 2A 2/12 09:00-18:00 (9h) ! Theo Clifford Alex Kemp single-neutral-actio…" at bounding box center [67, 161] width 59 height 103
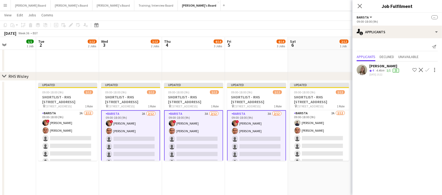
click at [427, 69] on app-icon "Confirm" at bounding box center [427, 70] width 4 height 4
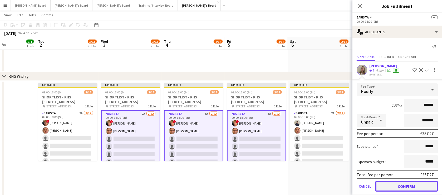
click at [405, 185] on button "Confirm" at bounding box center [406, 186] width 62 height 11
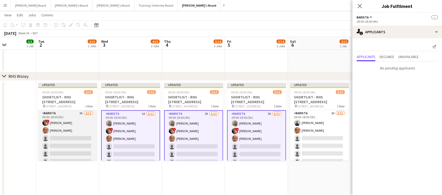
click at [77, 141] on app-card-role "Barista 2A 2/12 09:00-18:00 (9h) ! Theo Clifford Alex Kemp single-neutral-actio…" at bounding box center [67, 161] width 59 height 102
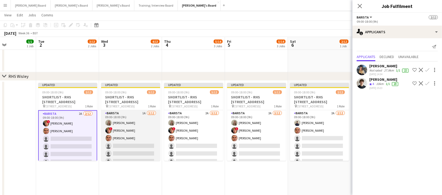
click at [145, 128] on app-card-role "Barista 1A 3/12 09:00-18:00 (9h) Annabel Dougans ! Theo Clifford Alex Kemp sing…" at bounding box center [130, 161] width 59 height 102
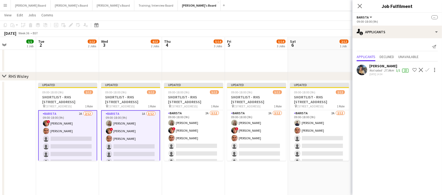
click at [122, 139] on app-card-role "Barista 1A 3/12 09:00-18:00 (9h) Annabel Dougans ! Theo Clifford Alex Kemp sing…" at bounding box center [130, 161] width 59 height 103
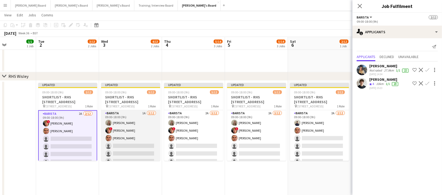
click at [138, 145] on app-card-role "Barista 1A 3/12 09:00-18:00 (9h) Annabel Dougans ! Theo Clifford Alex Kemp sing…" at bounding box center [130, 161] width 59 height 102
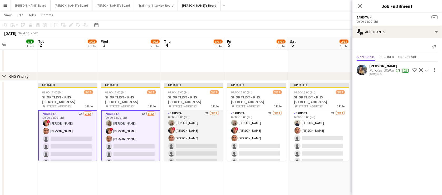
click at [200, 144] on app-card-role "Barista 2A 3/12 09:00-18:00 (9h) Annabel Dougans ! Theo Clifford Alex Kemp sing…" at bounding box center [193, 161] width 59 height 102
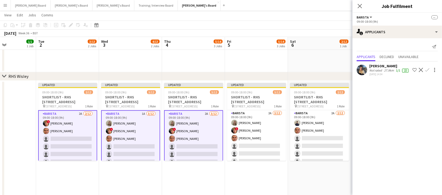
click at [426, 69] on app-icon "Confirm" at bounding box center [427, 70] width 4 height 4
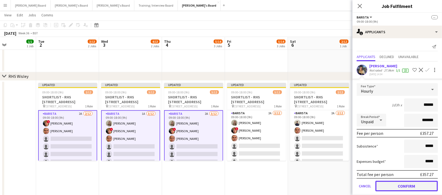
click at [411, 187] on button "Confirm" at bounding box center [406, 185] width 62 height 11
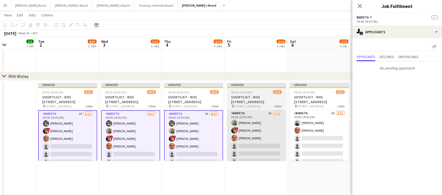
click at [276, 144] on app-card-role "Barista 2A 3/12 09:00-18:00 (9h) Annabel Dougans ! Theo Clifford Alex Kemp sing…" at bounding box center [256, 161] width 59 height 102
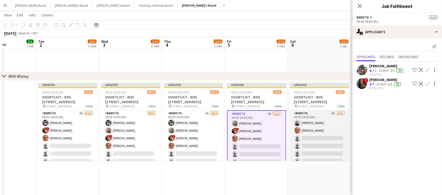
click at [313, 144] on app-card-role "Barista 2A 2/12 09:00-18:00 (9h) Charlie Gibbons Alex Kemp single-neutral-actio…" at bounding box center [319, 161] width 59 height 102
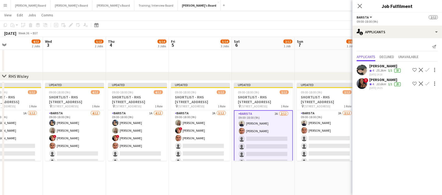
drag, startPoint x: 337, startPoint y: 157, endPoint x: 280, endPoint y: 151, distance: 57.4
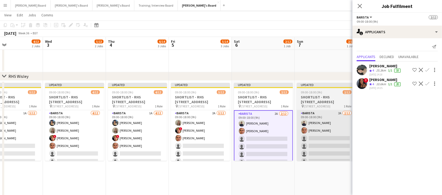
scroll to position [0, 215]
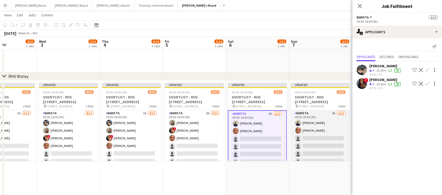
click at [325, 134] on app-card-role "Barista 2A 2/12 09:00-18:00 (9h) Charlie Gibbons Alex Kemp single-neutral-actio…" at bounding box center [320, 161] width 59 height 102
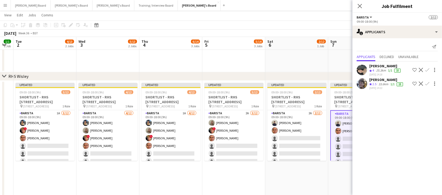
drag, startPoint x: 103, startPoint y: 163, endPoint x: 165, endPoint y: 167, distance: 61.5
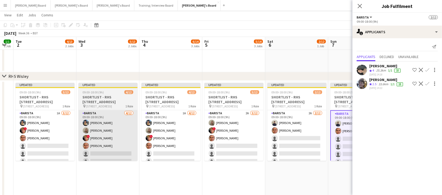
scroll to position [0, 145]
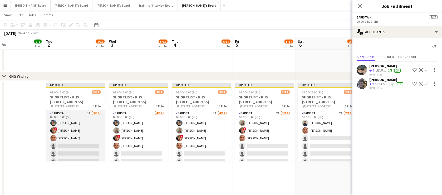
click at [88, 153] on app-card-role "Barista 1A 3/12 09:00-18:00 (9h) Ellie O’Brien ! Theo Clifford Alex Kemp single…" at bounding box center [75, 161] width 59 height 102
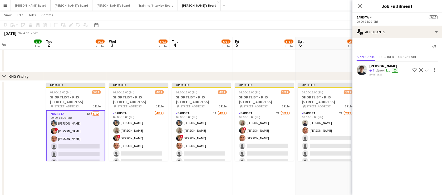
click at [429, 68] on button "Confirm" at bounding box center [427, 70] width 6 height 6
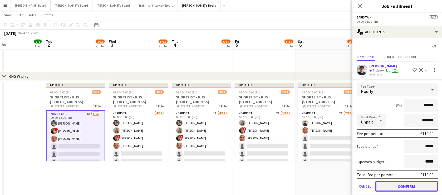
drag, startPoint x: 400, startPoint y: 183, endPoint x: 379, endPoint y: 183, distance: 20.8
click at [400, 183] on button "Confirm" at bounding box center [406, 186] width 62 height 11
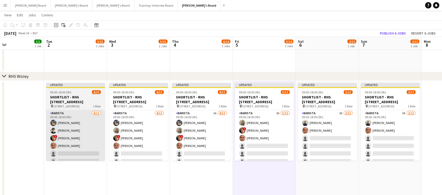
click at [77, 131] on app-card-role "Barista 4/12 09:00-18:00 (9h) Ellie O’Brien Joshua Brint ! Theo Clifford Alex K…" at bounding box center [75, 161] width 59 height 102
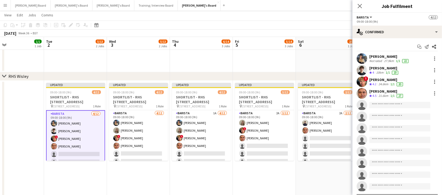
click at [389, 69] on div "Joshua Brint" at bounding box center [384, 68] width 30 height 5
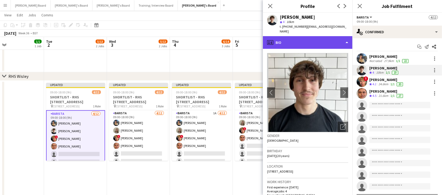
click at [304, 42] on div "profile Bio" at bounding box center [307, 42] width 89 height 13
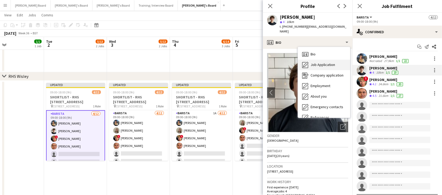
click at [321, 59] on div "Job Application Job Application" at bounding box center [324, 64] width 52 height 11
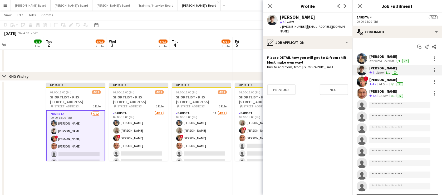
click at [377, 80] on div "Theo Clifford" at bounding box center [386, 79] width 35 height 5
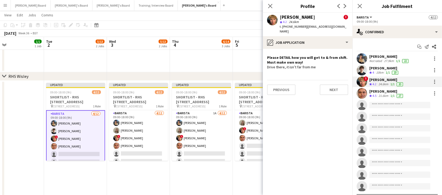
click at [388, 57] on div "[PERSON_NAME]" at bounding box center [389, 56] width 40 height 5
click at [373, 89] on div "[PERSON_NAME]" at bounding box center [386, 91] width 35 height 5
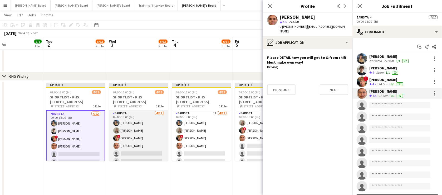
click at [122, 129] on app-card-role "Barista 4/12 09:00-18:00 (9h) Ellie O’Brien Annabel Dougans ! Theo Clifford Ale…" at bounding box center [138, 161] width 59 height 102
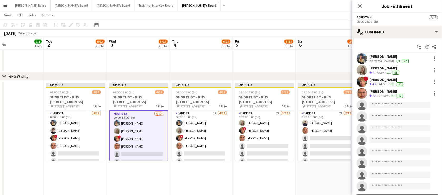
click at [393, 68] on div "Annabel Dougans" at bounding box center [384, 68] width 31 height 5
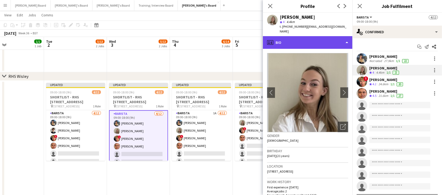
click at [315, 36] on div "profile Bio" at bounding box center [307, 42] width 89 height 13
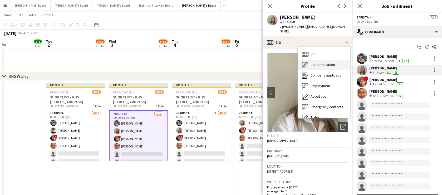
click at [331, 62] on span "Job Application" at bounding box center [322, 64] width 24 height 5
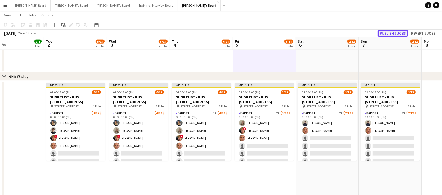
click at [400, 34] on button "Publish 6 jobs" at bounding box center [392, 33] width 30 height 7
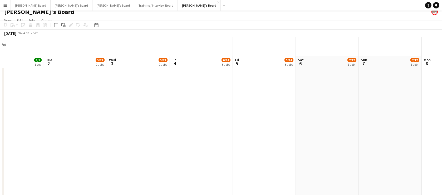
scroll to position [0, 0]
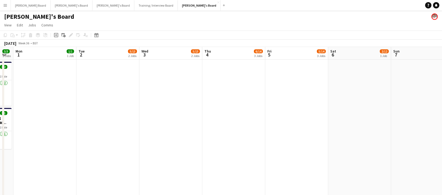
drag, startPoint x: 176, startPoint y: 78, endPoint x: 191, endPoint y: 82, distance: 15.2
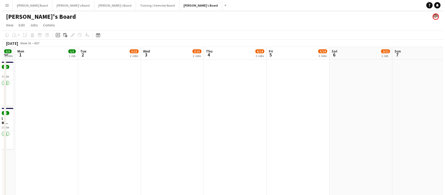
scroll to position [0, 112]
click at [178, 3] on button "Jakub's Board Close" at bounding box center [199, 5] width 43 height 10
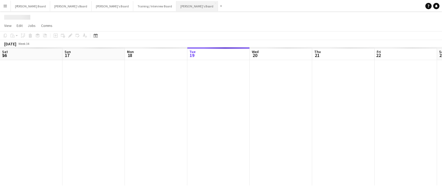
scroll to position [0, 126]
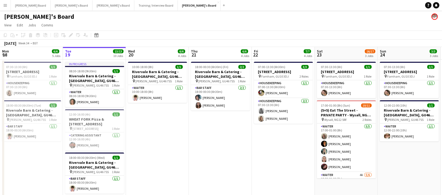
drag, startPoint x: 245, startPoint y: 149, endPoint x: 226, endPoint y: 155, distance: 19.5
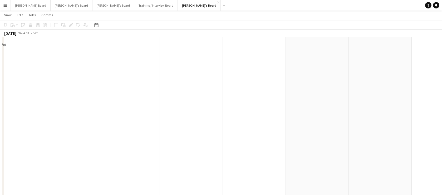
scroll to position [973, 0]
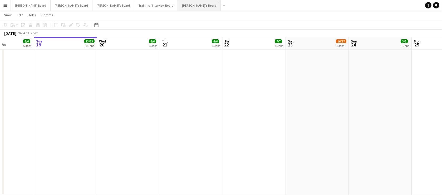
click at [178, 3] on button "Jakub's Board Close" at bounding box center [199, 5] width 43 height 10
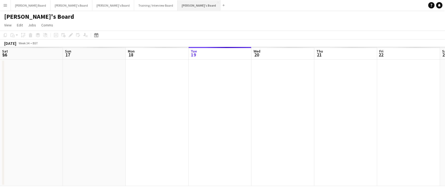
scroll to position [0, 126]
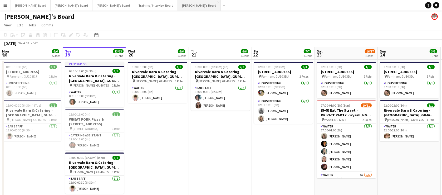
click at [178, 3] on button "Jakub's Board Close" at bounding box center [199, 5] width 43 height 10
click at [178, 4] on button "Jakub's Board Close" at bounding box center [199, 5] width 43 height 10
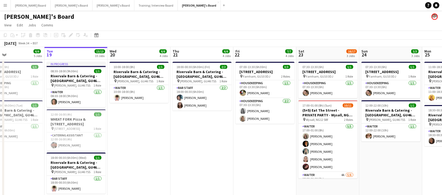
drag, startPoint x: 396, startPoint y: 145, endPoint x: 383, endPoint y: 145, distance: 13.2
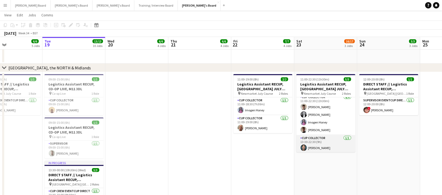
scroll to position [4, 0]
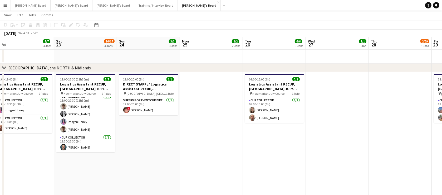
drag, startPoint x: 389, startPoint y: 141, endPoint x: 160, endPoint y: 137, distance: 229.6
click at [158, 137] on app-calendar-viewport "Mon 18 6/6 5 Jobs Tue 19 13/13 10 Jobs Wed 20 6/6 4 Jobs Thu 21 6/6 4 Jobs Fri …" at bounding box center [221, 179] width 442 height 1147
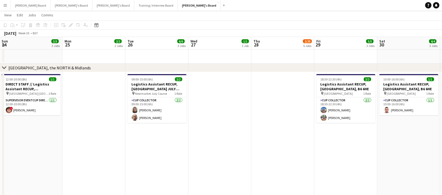
drag, startPoint x: 238, startPoint y: 147, endPoint x: 308, endPoint y: 177, distance: 76.1
click at [308, 177] on app-calendar-viewport "Fri 22 7/7 4 Jobs Sat 23 16/17 3 Jobs Sun 24 3/3 3 Jobs Mon 25 2/2 2 Jobs Tue 2…" at bounding box center [221, 179] width 442 height 1147
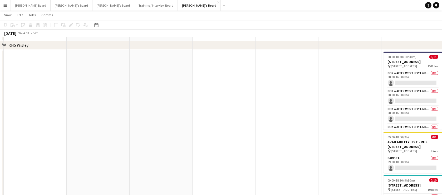
scroll to position [861, 0]
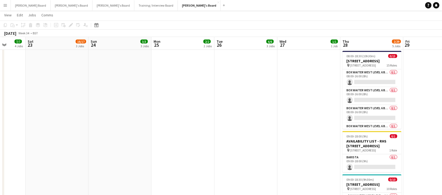
drag, startPoint x: 255, startPoint y: 150, endPoint x: 102, endPoint y: 145, distance: 152.7
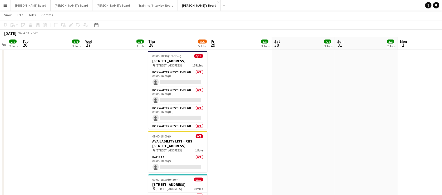
drag, startPoint x: 294, startPoint y: 146, endPoint x: 45, endPoint y: 134, distance: 249.0
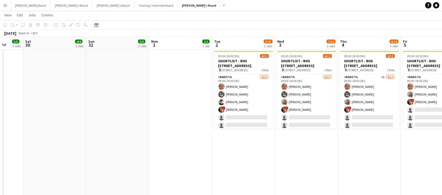
drag, startPoint x: 274, startPoint y: 140, endPoint x: 89, endPoint y: 139, distance: 185.6
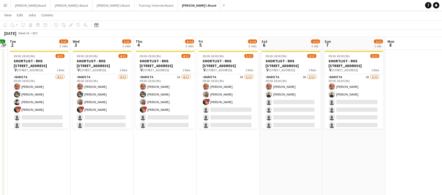
scroll to position [0, 245]
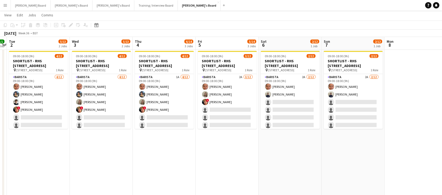
click at [178, 6] on button "Jakub's Board Close" at bounding box center [199, 5] width 43 height 10
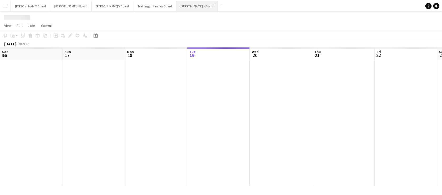
scroll to position [0, 126]
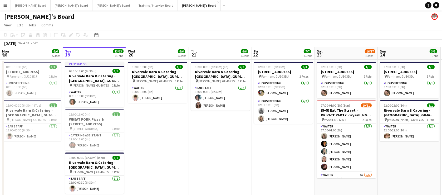
click at [224, 124] on app-date-cell "18:00-00:30 (6h30m) (Fri) 2/2 Rivervale Barn & Catering - Yateley, GU46 7SS pin…" at bounding box center [220, 160] width 63 height 203
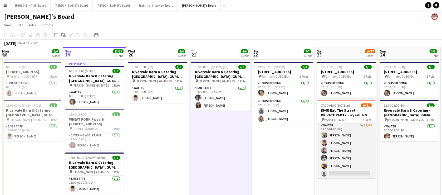
click at [358, 151] on app-card-role "Waiter 4A 5/6 18:00-01:00 (7h) Katie Dickson Austin Venables Sid O'Connell Ryan…" at bounding box center [346, 150] width 59 height 56
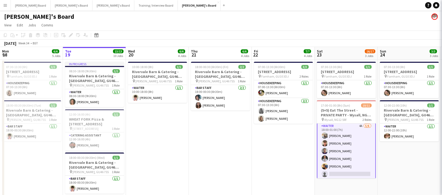
scroll to position [50, 0]
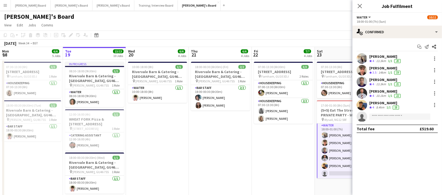
click at [232, 152] on app-date-cell "18:00-00:30 (6h30m) (Fri) 2/2 Rivervale Barn & Catering - Yateley, GU46 7SS pin…" at bounding box center [220, 160] width 63 height 203
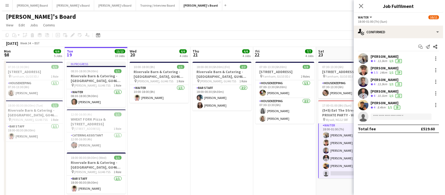
scroll to position [49, 0]
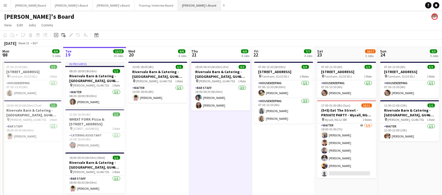
click at [178, 7] on button "Jakub's Board Close" at bounding box center [199, 5] width 43 height 10
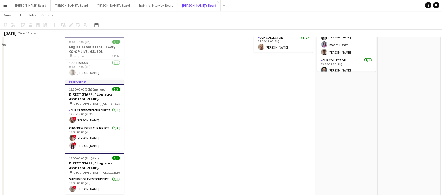
scroll to position [574, 0]
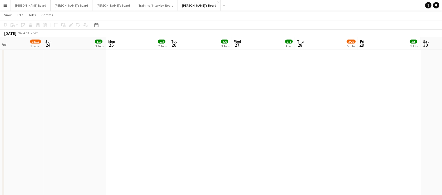
drag, startPoint x: 407, startPoint y: 137, endPoint x: 190, endPoint y: 134, distance: 217.2
click at [23, 139] on app-calendar-viewport "Wed 20 6/6 4 Jobs Thu 21 6/6 4 Jobs Fri 22 7/7 4 Jobs Sat 23 16/17 3 Jobs Sun 2…" at bounding box center [221, 19] width 442 height 1147
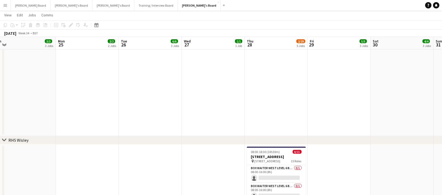
drag, startPoint x: 214, startPoint y: 141, endPoint x: 123, endPoint y: 135, distance: 91.5
click at [119, 137] on div "chevron-right RHS Wisley" at bounding box center [221, 140] width 442 height 8
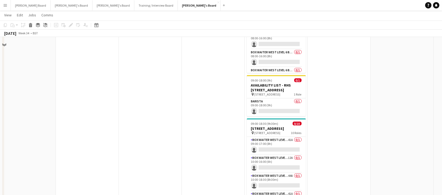
scroll to position [925, 0]
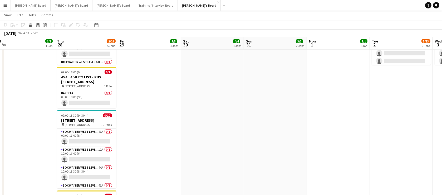
drag, startPoint x: 392, startPoint y: 163, endPoint x: -46, endPoint y: 152, distance: 438.4
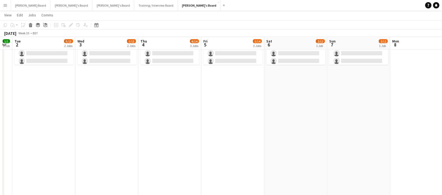
drag, startPoint x: 246, startPoint y: 147, endPoint x: 107, endPoint y: 142, distance: 138.5
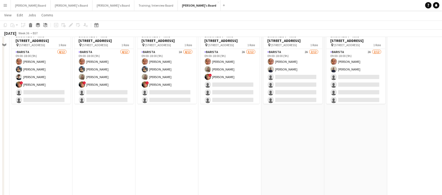
scroll to position [861, 0]
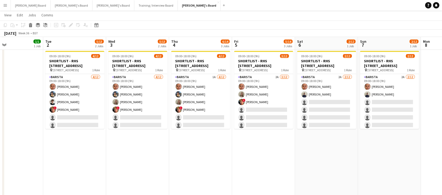
drag, startPoint x: 199, startPoint y: 160, endPoint x: 225, endPoint y: 165, distance: 26.7
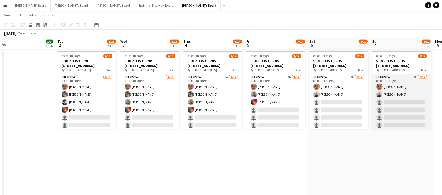
click at [387, 107] on app-card-role "Barista 2A 2/12 09:00-18:00 (9h) Alex Kemp Charlie Gibbons single-neutral-actio…" at bounding box center [401, 125] width 59 height 102
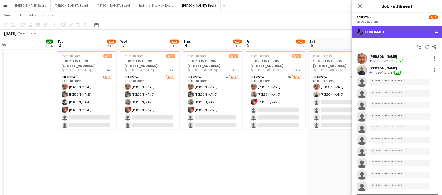
click at [391, 31] on div "single-neutral-actions-check-2 Confirmed" at bounding box center [396, 32] width 89 height 13
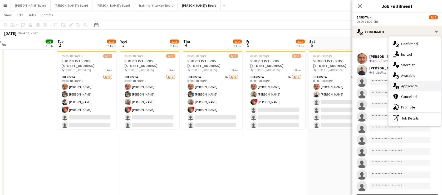
click at [412, 86] on div "single-neutral-actions-information Applicants" at bounding box center [414, 86] width 52 height 11
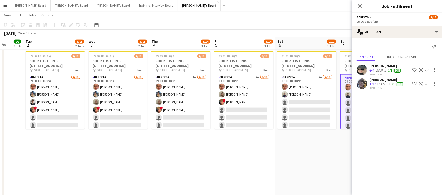
drag, startPoint x: 313, startPoint y: 164, endPoint x: 252, endPoint y: 161, distance: 60.9
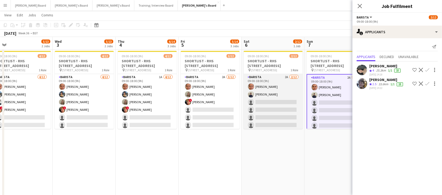
click at [269, 112] on app-card-role "Barista 2A 2/12 09:00-18:00 (9h) Alex Kemp Charlie Gibbons single-neutral-actio…" at bounding box center [272, 125] width 59 height 102
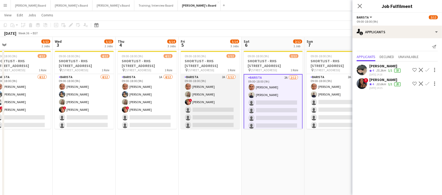
click at [217, 103] on app-card-role "Barista 2A 3/12 09:00-18:00 (9h) Alex Kemp Annabel Dougans ! Theo Clifford sing…" at bounding box center [210, 125] width 59 height 102
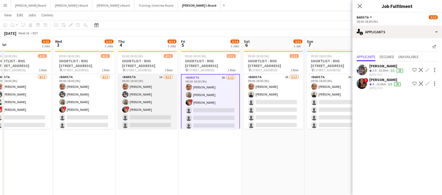
click at [147, 105] on app-card-role "Barista 1A 4/12 09:00-18:00 (9h) Alex Kemp Ellie O’Brien Annabel Dougans ! Theo…" at bounding box center [147, 125] width 59 height 102
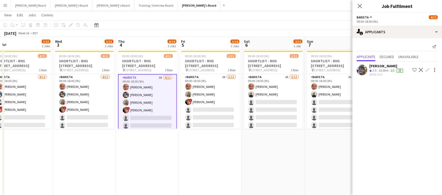
click at [242, 184] on app-date-cell "09:00-18:00 (9h) 2/12 SHORTLIST - RHS Wisley Gardens, Wisley Ln, Woking GU23 6Q…" at bounding box center [273, 178] width 63 height 258
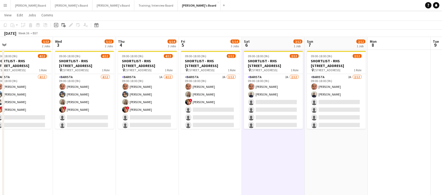
drag, startPoint x: 81, startPoint y: 154, endPoint x: 182, endPoint y: 126, distance: 104.5
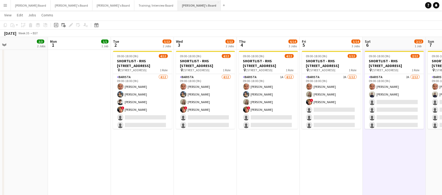
click at [178, 5] on button "Jakub's Board Close" at bounding box center [199, 5] width 43 height 10
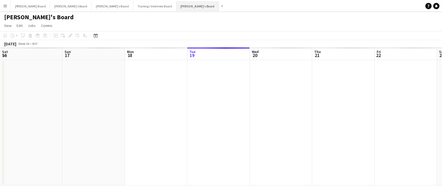
scroll to position [0, 126]
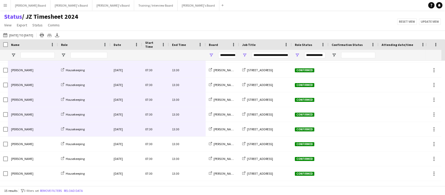
scroll to position [42, 0]
click at [3, 6] on app-icon "Menu" at bounding box center [5, 5] width 4 height 4
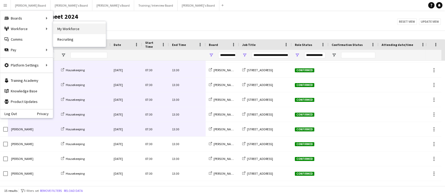
click at [70, 32] on link "My Workforce" at bounding box center [79, 28] width 53 height 11
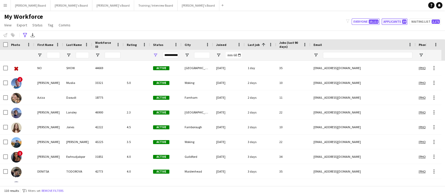
click at [401, 22] on button "Applicants 39" at bounding box center [395, 21] width 26 height 6
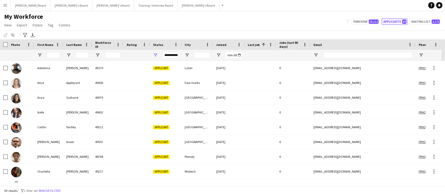
type input "**********"
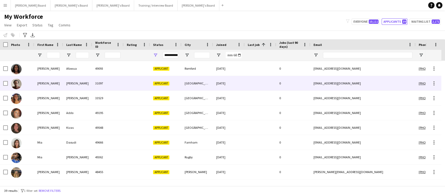
scroll to position [255, 0]
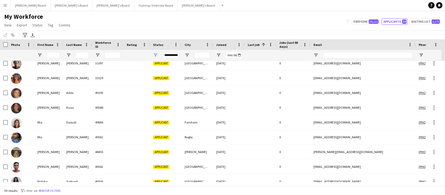
click at [25, 35] on icon "Advanced filters" at bounding box center [25, 35] width 4 height 4
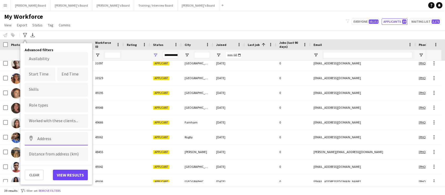
click at [49, 138] on input at bounding box center [56, 138] width 63 height 13
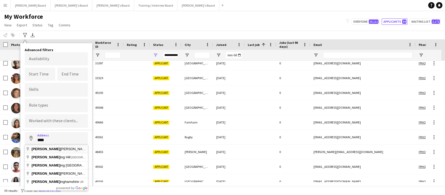
type input "**********"
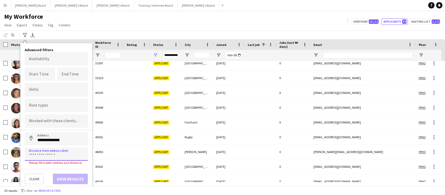
click at [48, 153] on input at bounding box center [56, 153] width 63 height 13
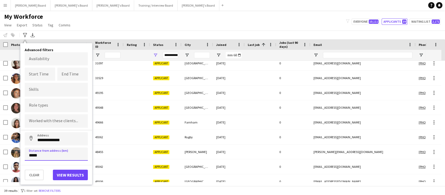
type input "*****"
drag, startPoint x: 70, startPoint y: 171, endPoint x: 74, endPoint y: 169, distance: 4.4
click at [70, 171] on button "View results" at bounding box center [70, 174] width 35 height 11
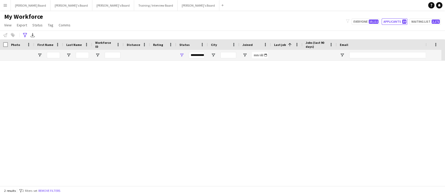
scroll to position [0, 0]
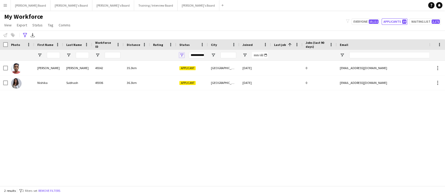
click at [182, 55] on span "Open Filter Menu" at bounding box center [182, 55] width 5 height 5
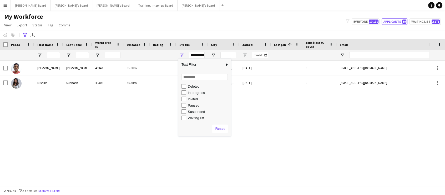
scroll to position [33, 0]
click at [197, 94] on div "In progress" at bounding box center [209, 92] width 42 height 4
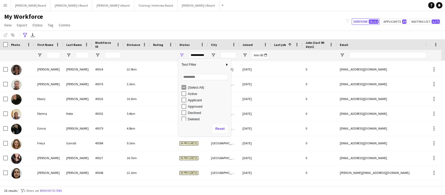
scroll to position [0, 0]
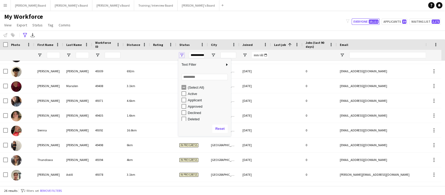
click at [182, 55] on span "Open Filter Menu" at bounding box center [182, 55] width 5 height 5
click at [198, 101] on div "Applicant" at bounding box center [209, 100] width 42 height 4
type input "**********"
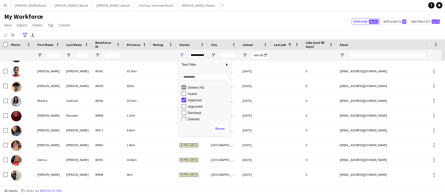
click at [25, 36] on icon at bounding box center [25, 35] width 4 height 4
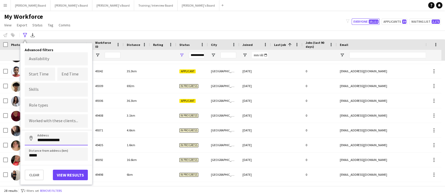
click at [46, 144] on input "**********" at bounding box center [56, 138] width 63 height 13
click at [66, 173] on button "View results" at bounding box center [70, 174] width 35 height 11
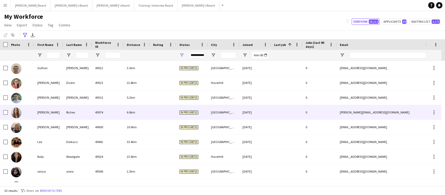
click at [104, 112] on div "49574" at bounding box center [108, 112] width 32 height 14
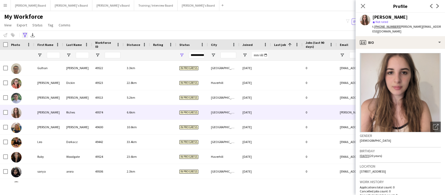
click at [23, 34] on icon at bounding box center [25, 35] width 4 height 4
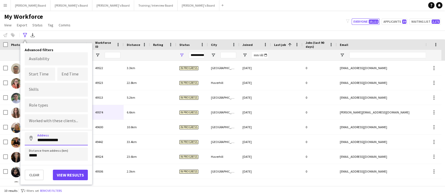
click at [47, 137] on input "**********" at bounding box center [56, 138] width 63 height 13
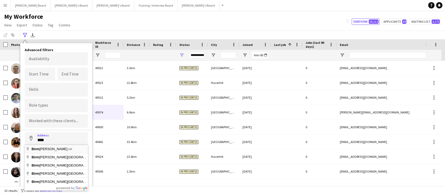
type input "**********"
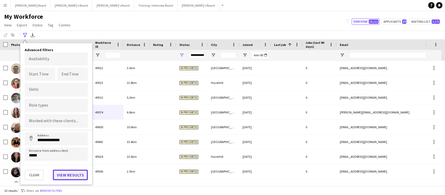
click at [64, 175] on button "View results" at bounding box center [70, 174] width 35 height 11
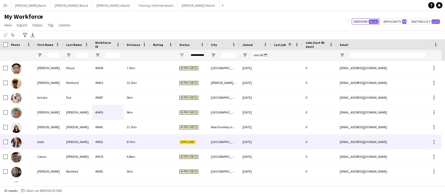
click at [142, 139] on div "8.7km" at bounding box center [137, 141] width 26 height 14
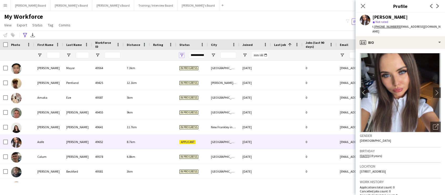
click at [181, 54] on span "Open Filter Menu" at bounding box center [182, 55] width 5 height 5
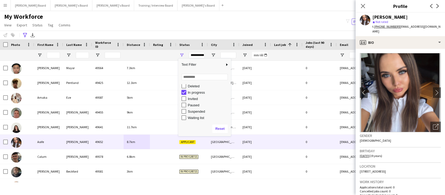
type input "**********"
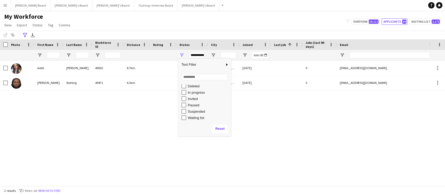
click at [156, 117] on div "[PERSON_NAME] 49652 8.7km Applicant [GEOGRAPHIC_DATA] [DATE] 0 [EMAIL_ADDRESS][…" at bounding box center [215, 121] width 430 height 121
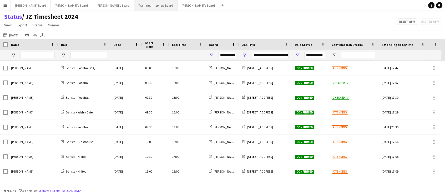
click at [134, 10] on button "Training / Interview Board Close" at bounding box center [155, 5] width 43 height 10
